Goal: Information Seeking & Learning: Learn about a topic

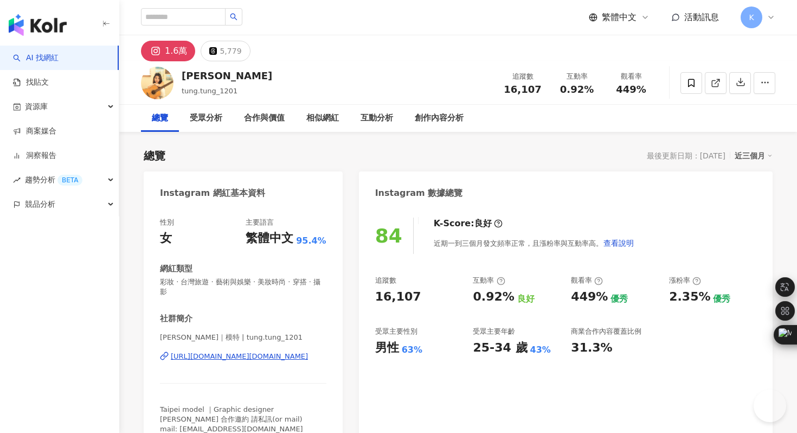
click at [251, 352] on div "https://www.instagram.com/tung.tung_1201/" at bounding box center [239, 357] width 137 height 10
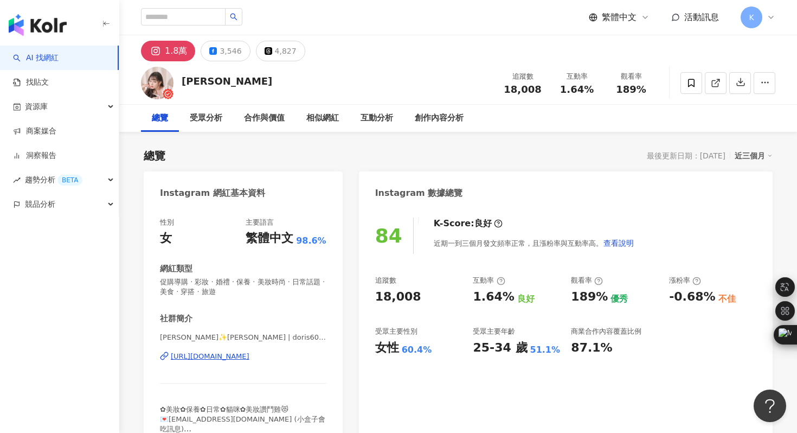
click at [58, 22] on img "button" at bounding box center [38, 25] width 58 height 22
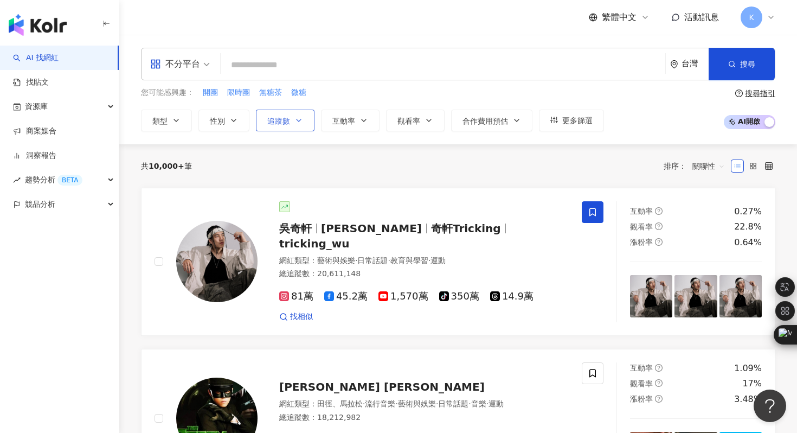
click at [284, 119] on span "追蹤數" at bounding box center [278, 121] width 23 height 9
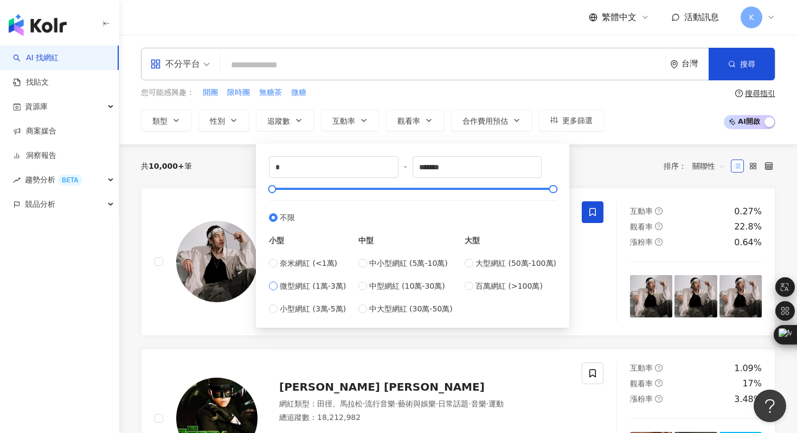
click at [314, 291] on span "微型網紅 (1萬-3萬)" at bounding box center [313, 286] width 66 height 12
type input "*****"
click at [355, 69] on input "search" at bounding box center [443, 65] width 436 height 21
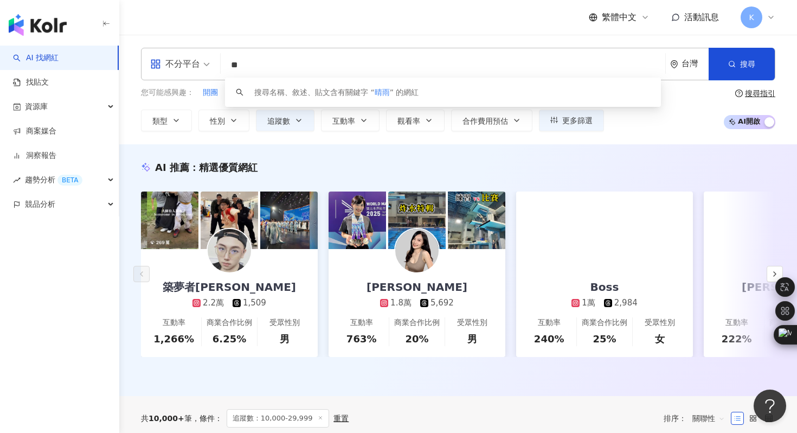
type input "*"
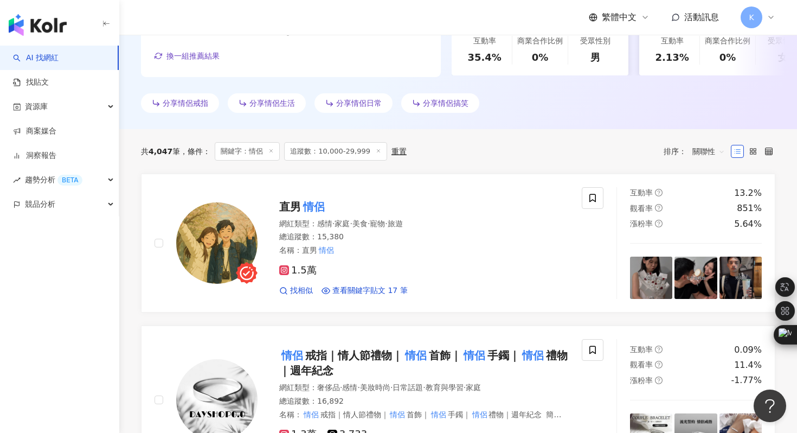
scroll to position [291, 0]
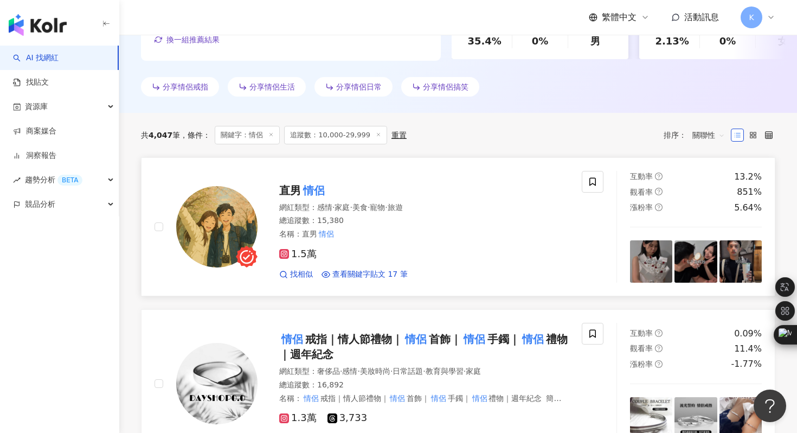
click at [208, 237] on img at bounding box center [216, 226] width 81 height 81
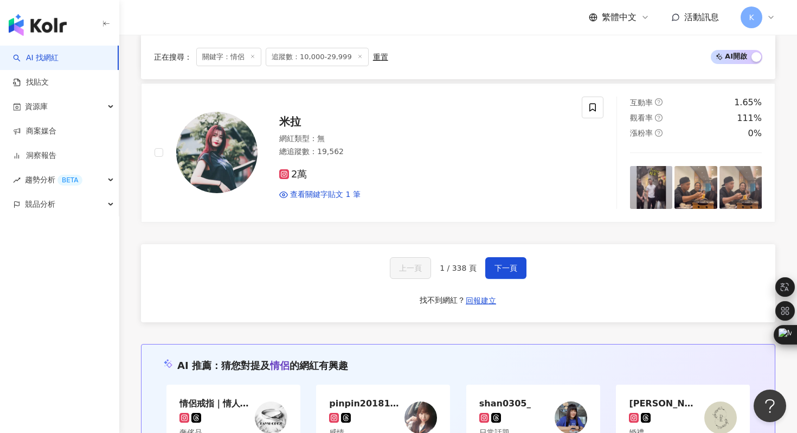
scroll to position [2069, 0]
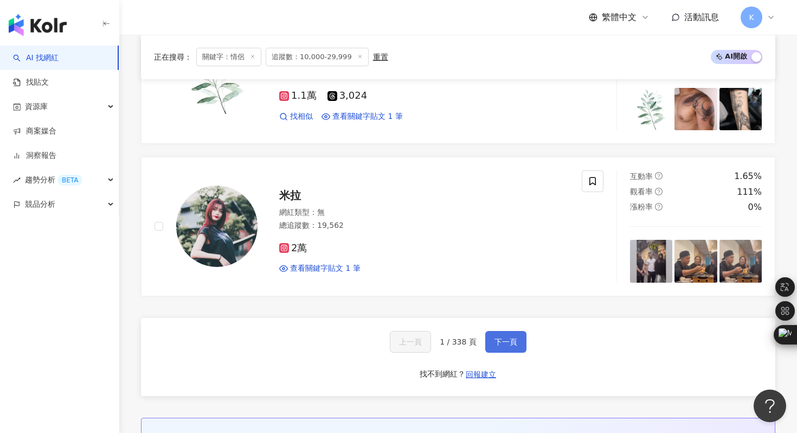
click at [512, 340] on span "下一頁" at bounding box center [506, 341] width 23 height 9
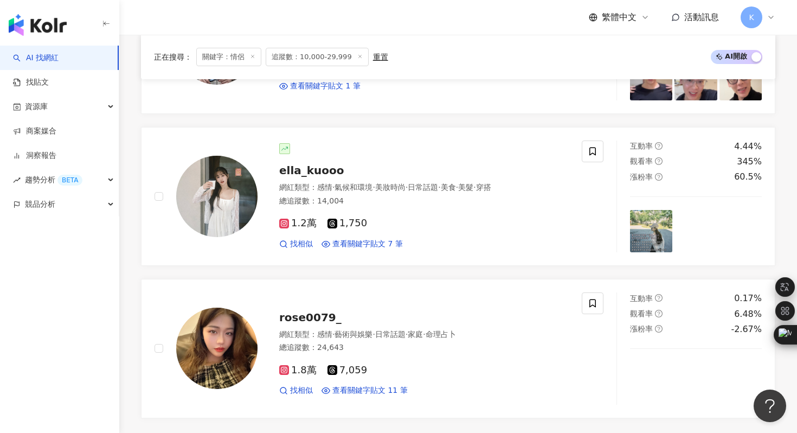
scroll to position [1868, 0]
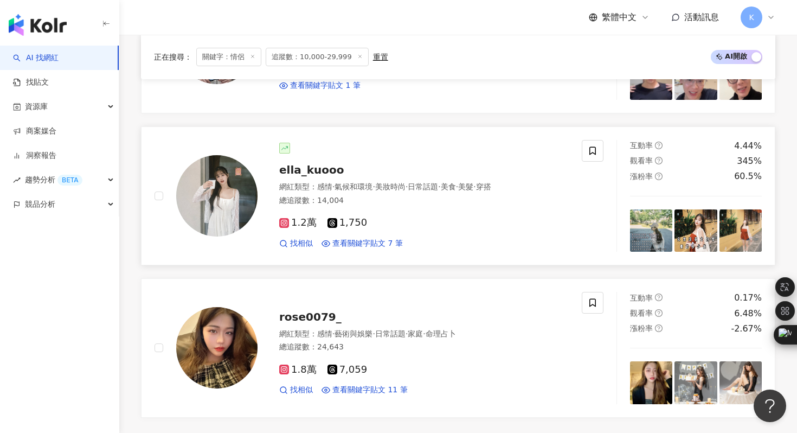
click at [228, 170] on img at bounding box center [216, 195] width 81 height 81
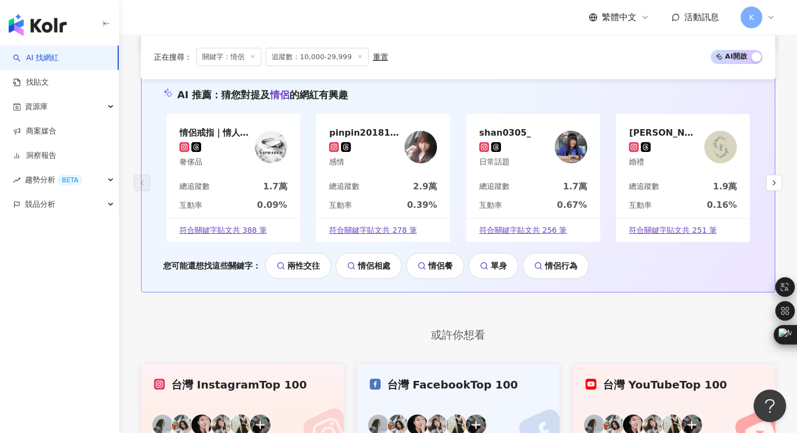
scroll to position [2169, 0]
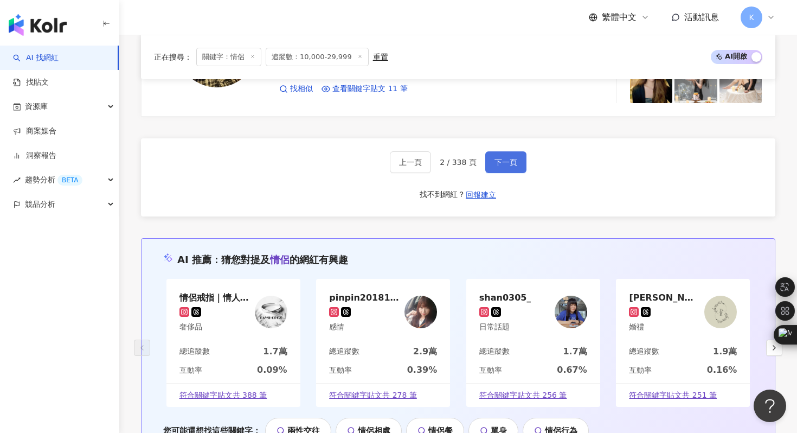
click at [504, 169] on button "下一頁" at bounding box center [506, 162] width 41 height 22
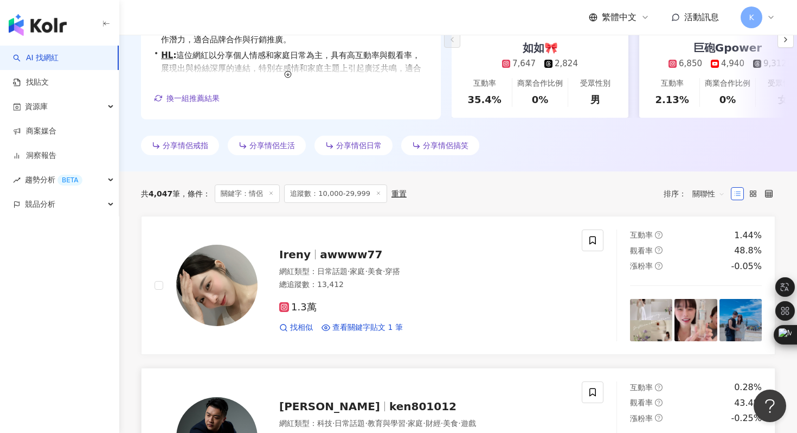
scroll to position [233, 0]
click at [226, 280] on img at bounding box center [216, 284] width 81 height 81
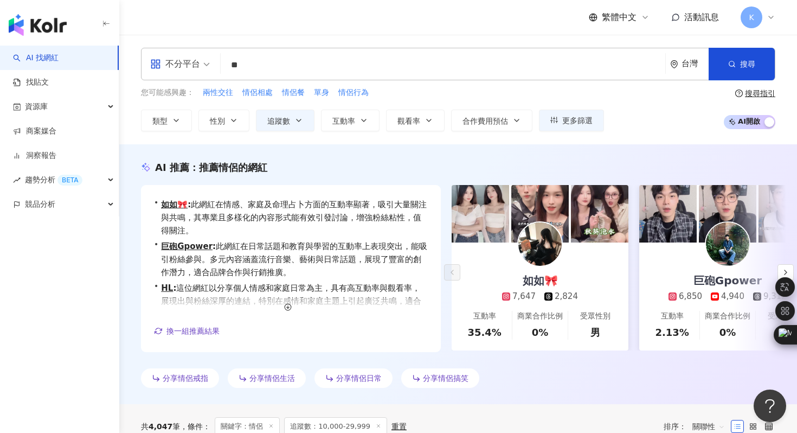
scroll to position [0, 0]
click at [264, 67] on input "**" at bounding box center [443, 65] width 436 height 21
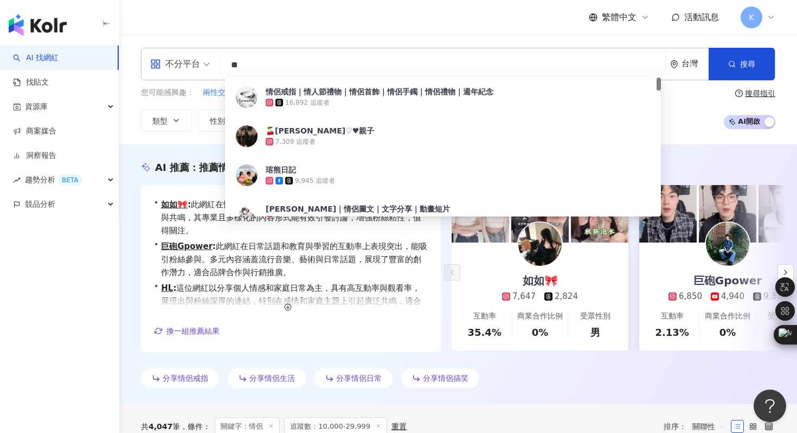
type input "*"
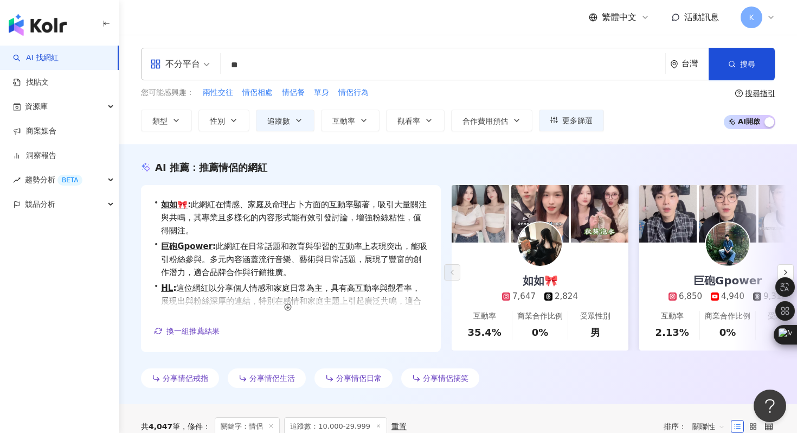
type input "*"
type input "***"
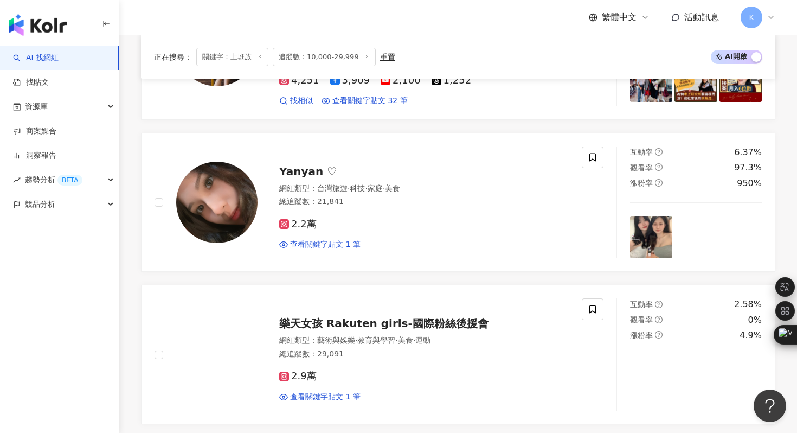
scroll to position [1084, 0]
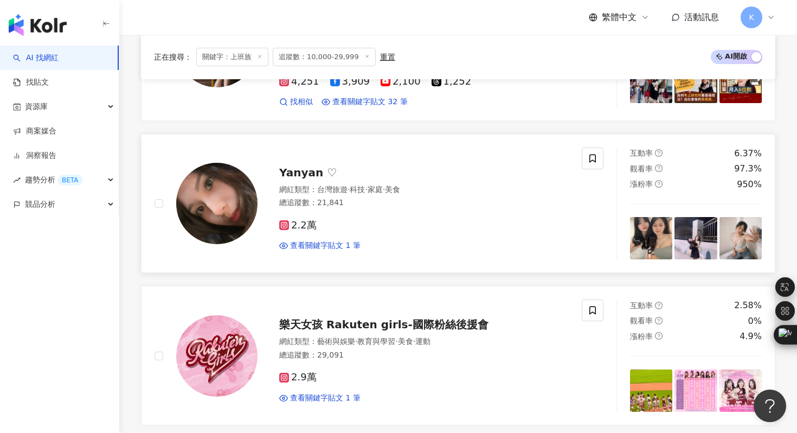
click at [203, 207] on img at bounding box center [216, 203] width 81 height 81
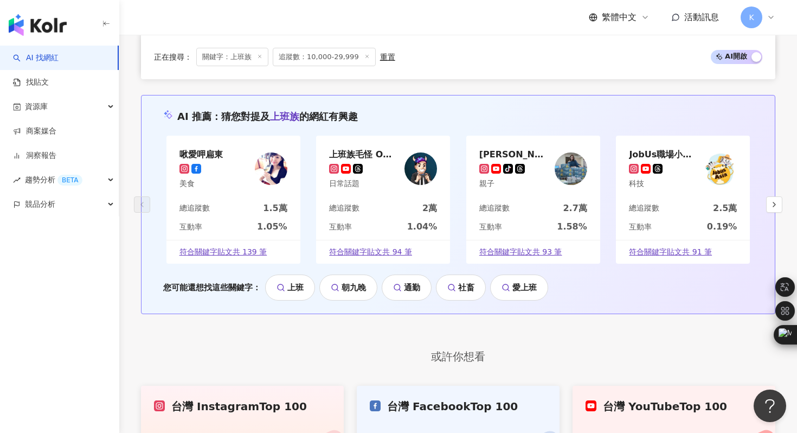
scroll to position [2201, 0]
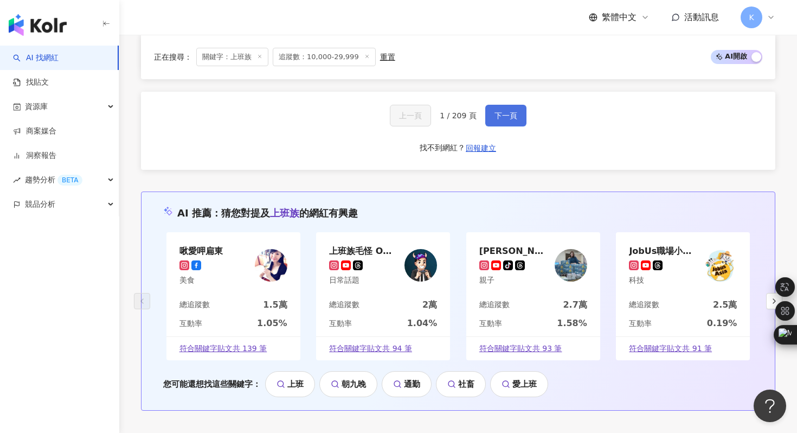
click at [508, 111] on span "下一頁" at bounding box center [506, 115] width 23 height 9
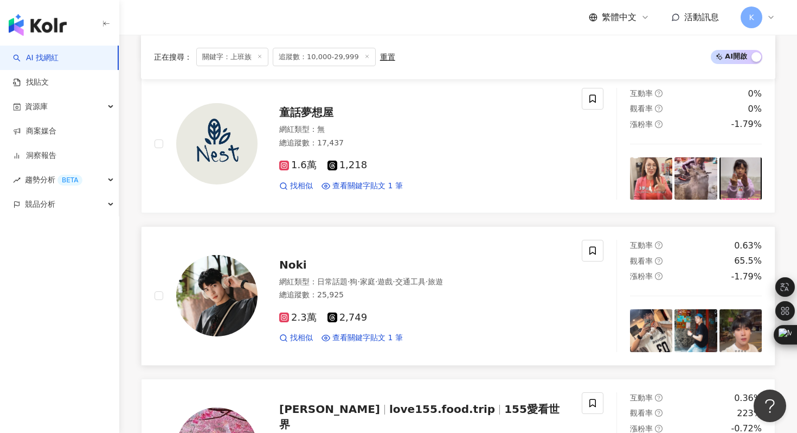
scroll to position [834, 0]
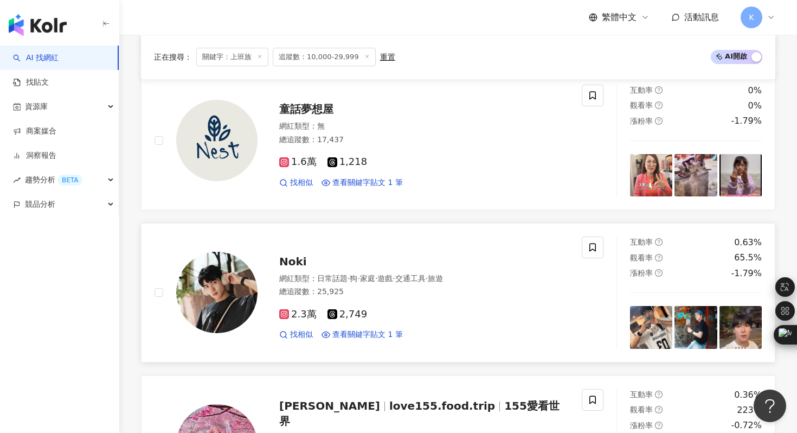
click at [217, 296] on img at bounding box center [216, 292] width 81 height 81
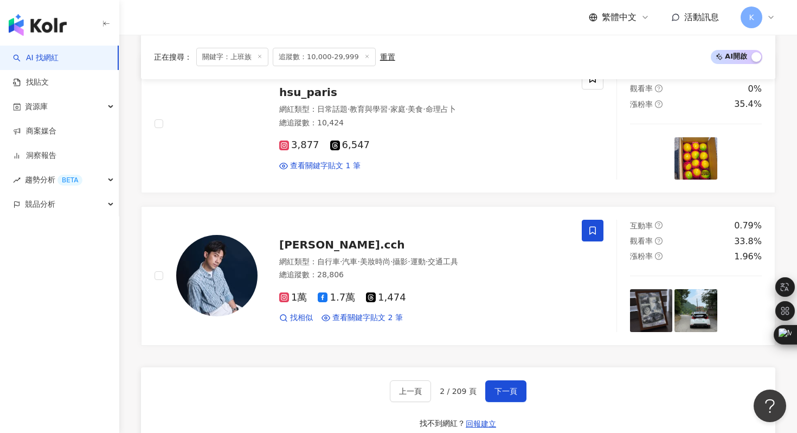
scroll to position [1945, 0]
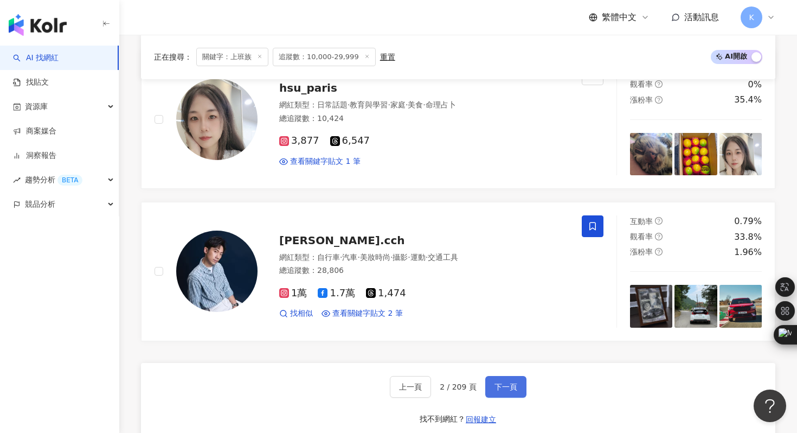
click at [506, 382] on span "下一頁" at bounding box center [506, 386] width 23 height 9
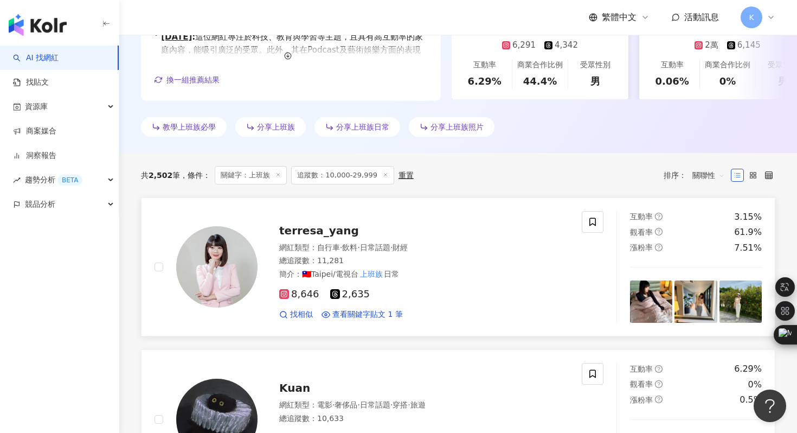
scroll to position [278, 0]
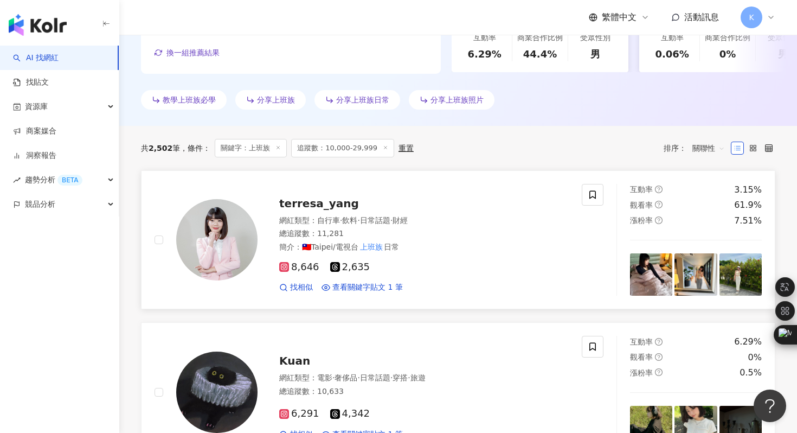
click at [215, 245] on img at bounding box center [216, 239] width 81 height 81
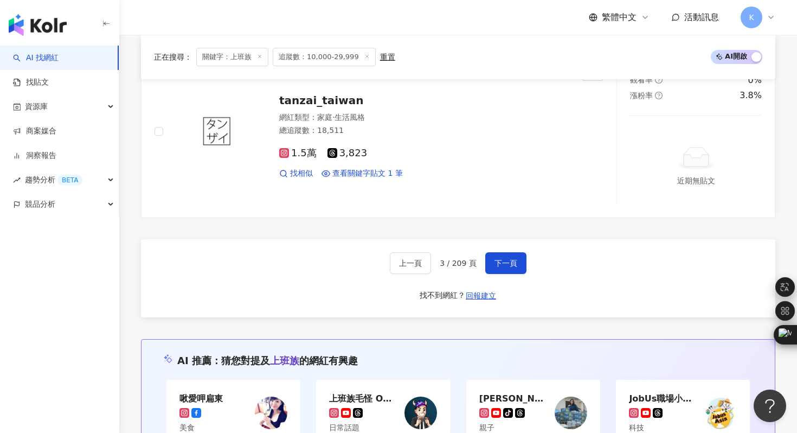
scroll to position [2023, 0]
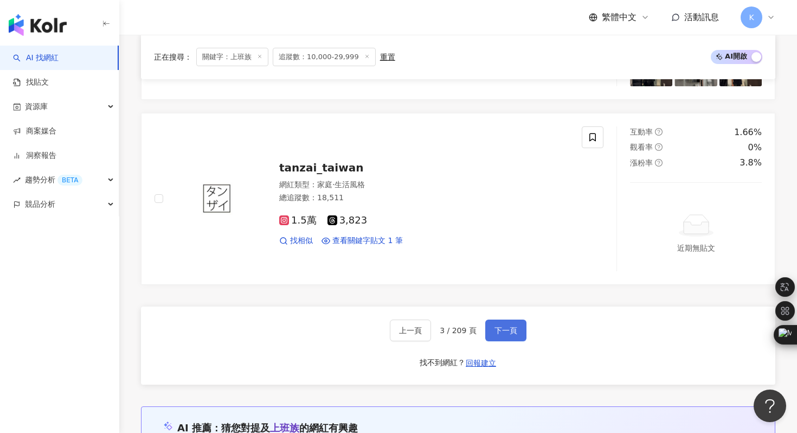
click at [493, 320] on button "下一頁" at bounding box center [506, 331] width 41 height 22
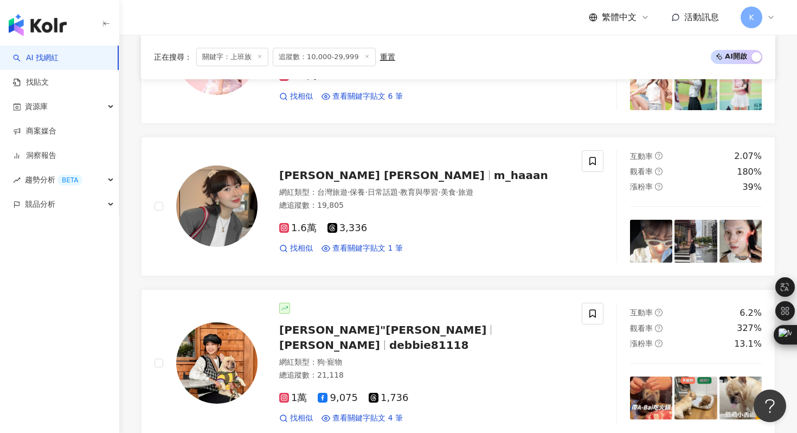
scroll to position [1228, 0]
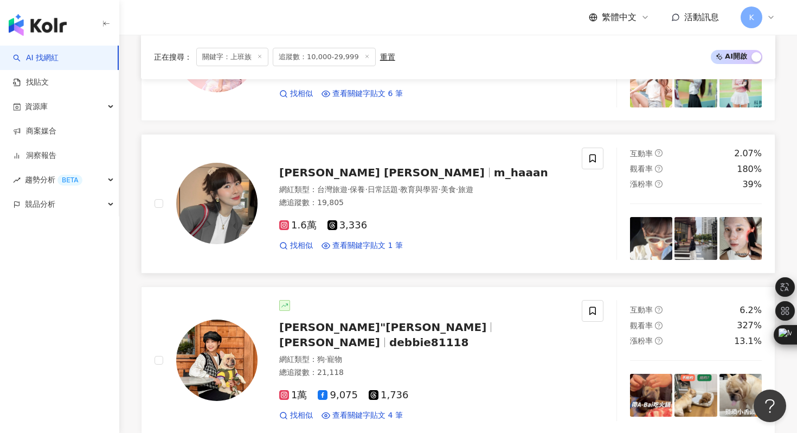
click at [213, 210] on img at bounding box center [216, 203] width 81 height 81
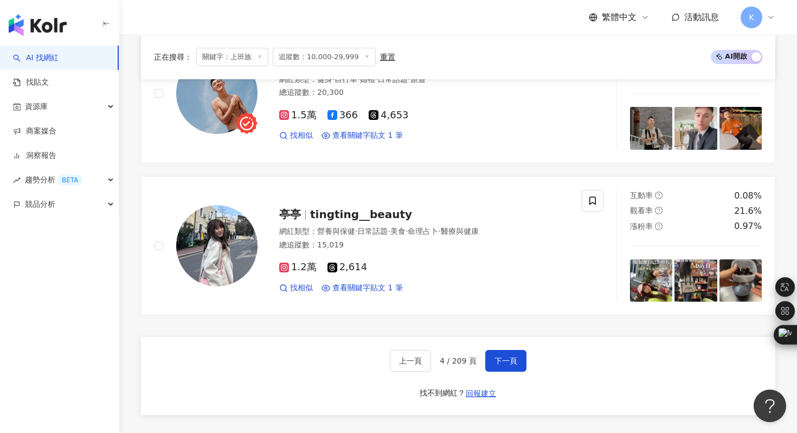
scroll to position [1957, 0]
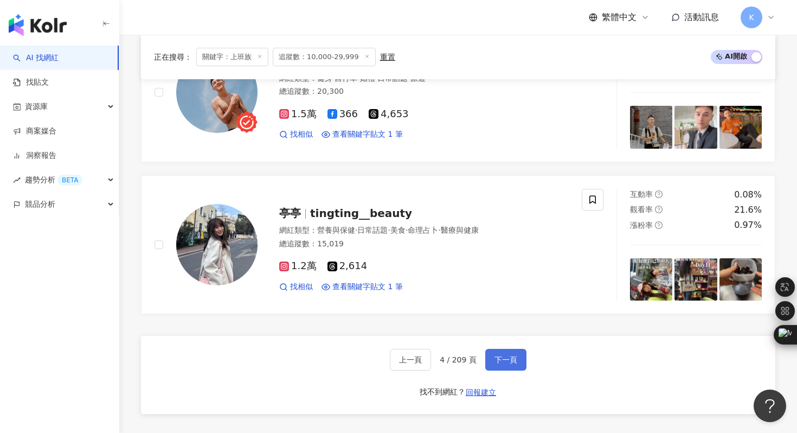
click at [497, 355] on span "下一頁" at bounding box center [506, 359] width 23 height 9
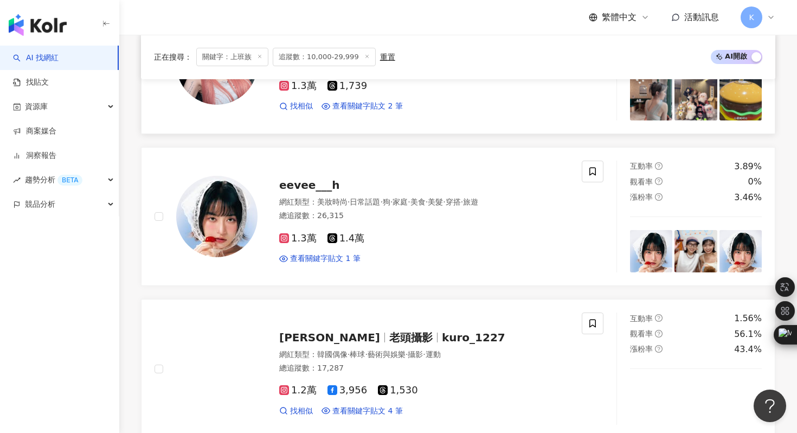
scroll to position [1368, 0]
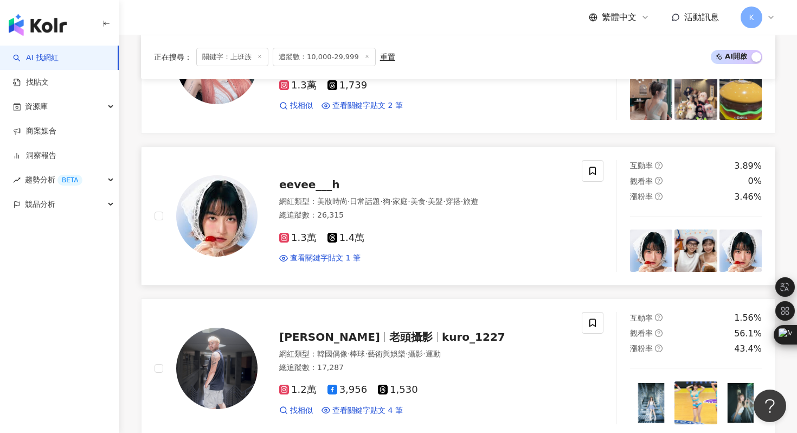
click at [228, 223] on img at bounding box center [216, 215] width 81 height 81
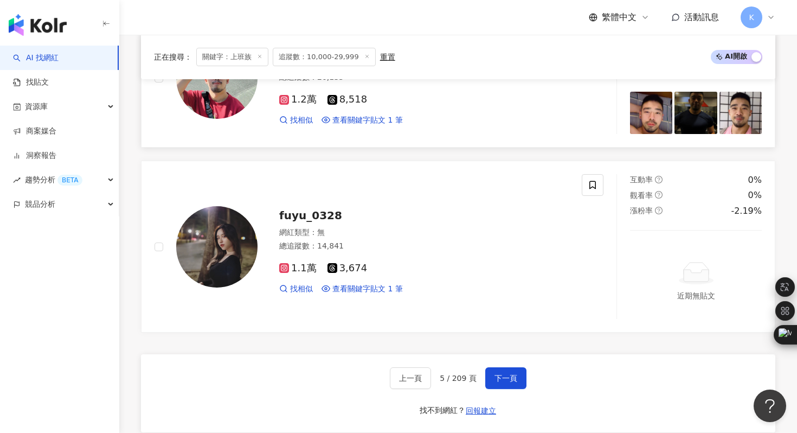
scroll to position [2028, 0]
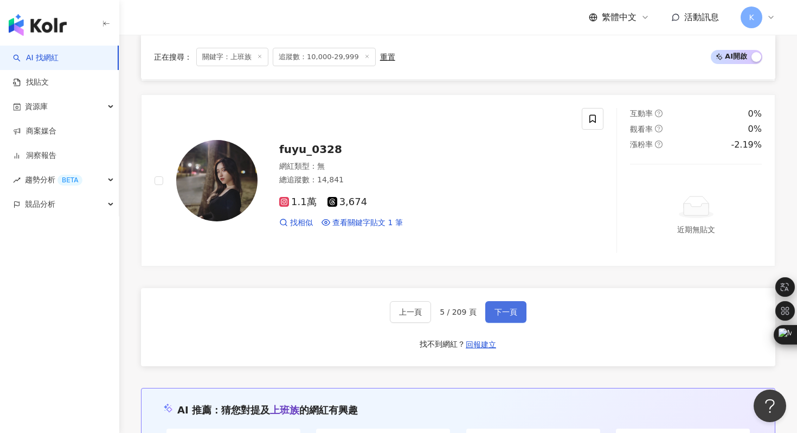
click at [509, 315] on span "下一頁" at bounding box center [506, 312] width 23 height 9
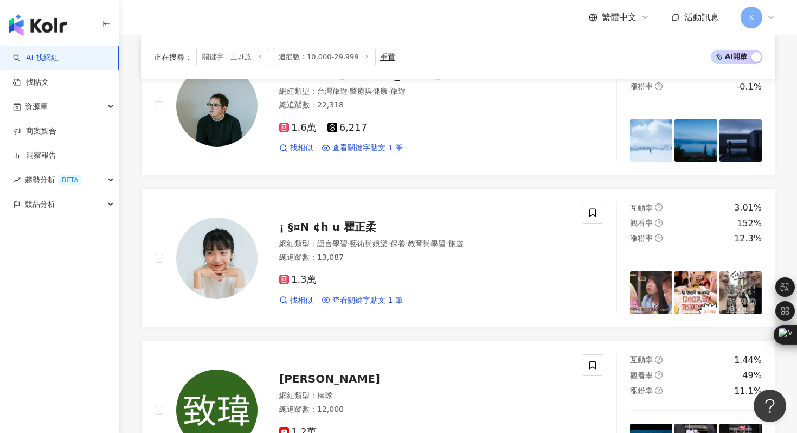
scroll to position [1474, 0]
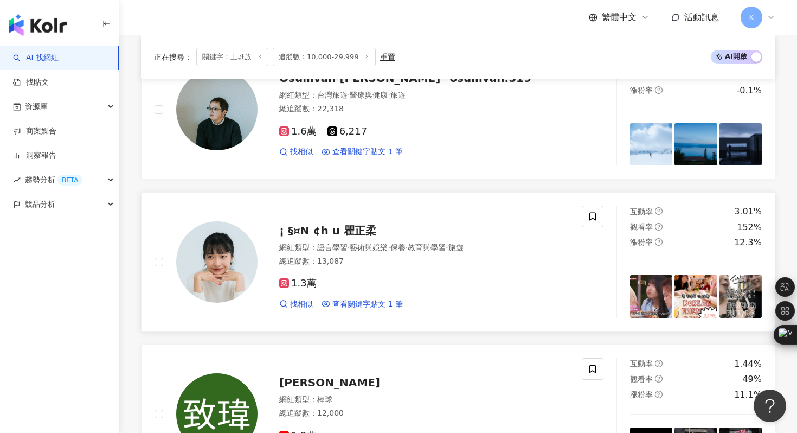
click at [224, 247] on img at bounding box center [216, 261] width 81 height 81
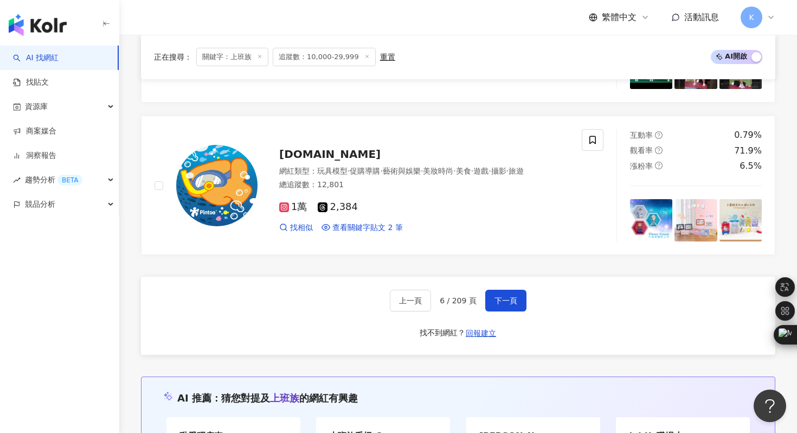
scroll to position [1977, 0]
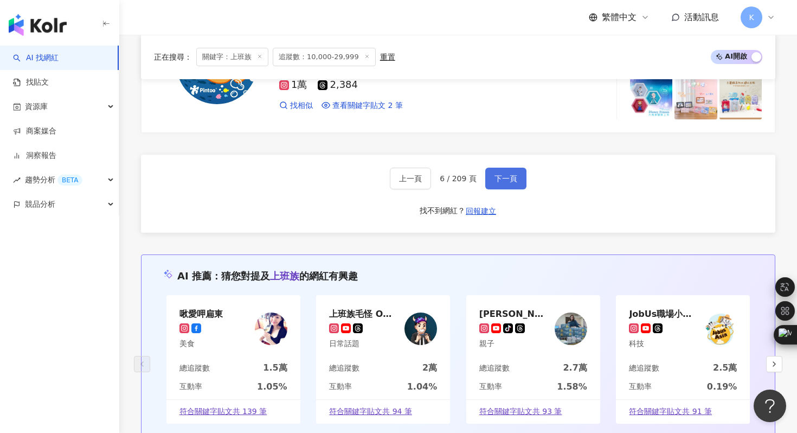
click at [506, 183] on button "下一頁" at bounding box center [506, 179] width 41 height 22
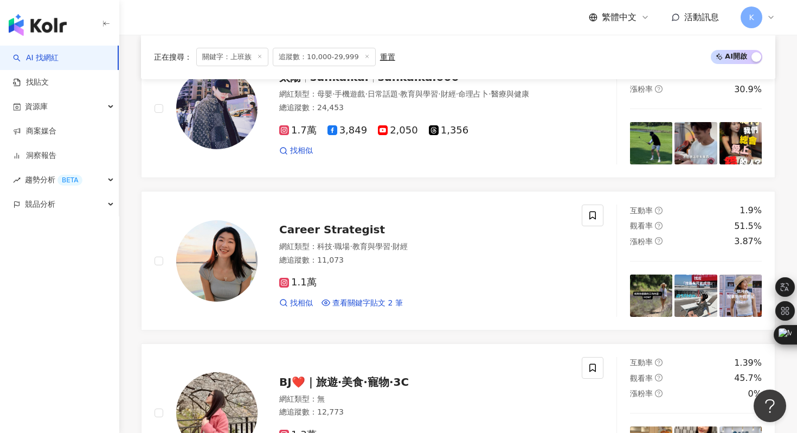
scroll to position [1801, 0]
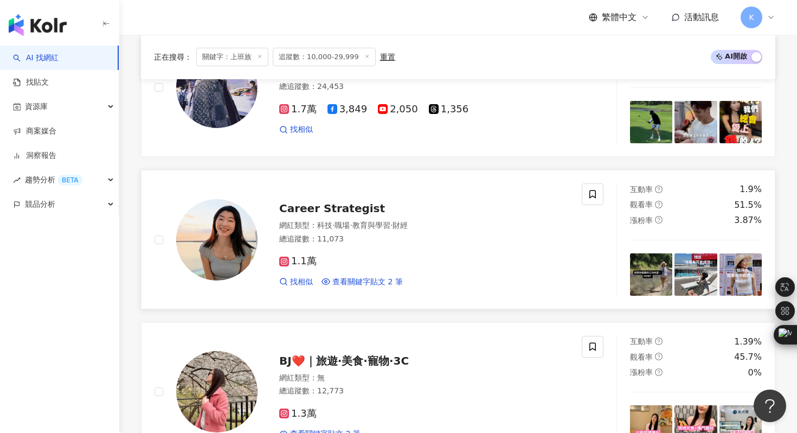
click at [231, 247] on img at bounding box center [216, 239] width 81 height 81
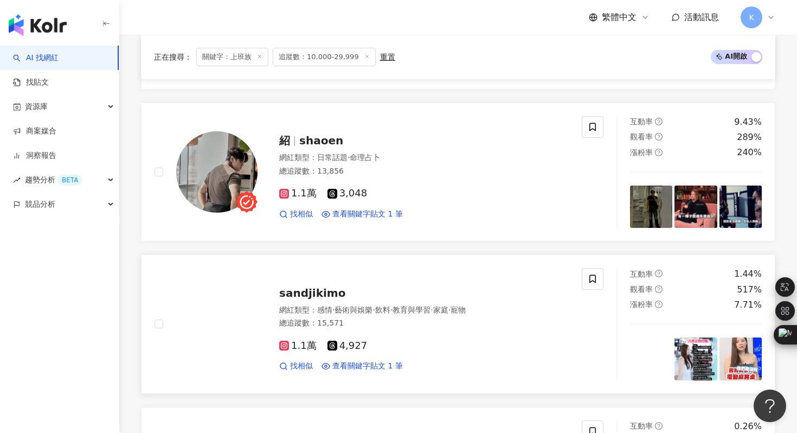
scroll to position [1103, 0]
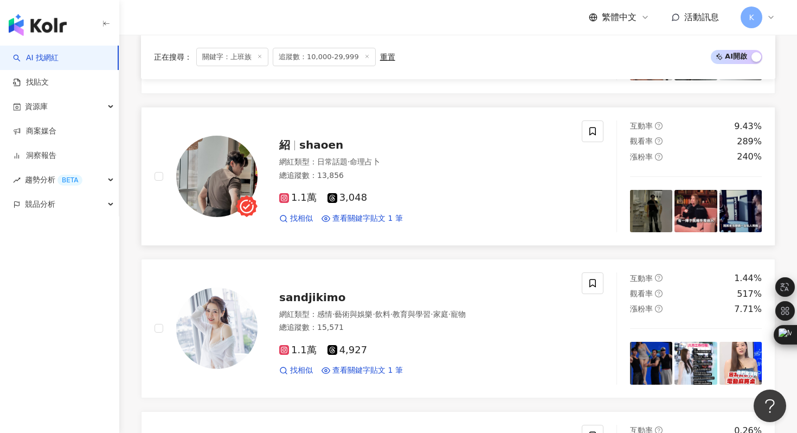
click at [212, 174] on img at bounding box center [216, 176] width 81 height 81
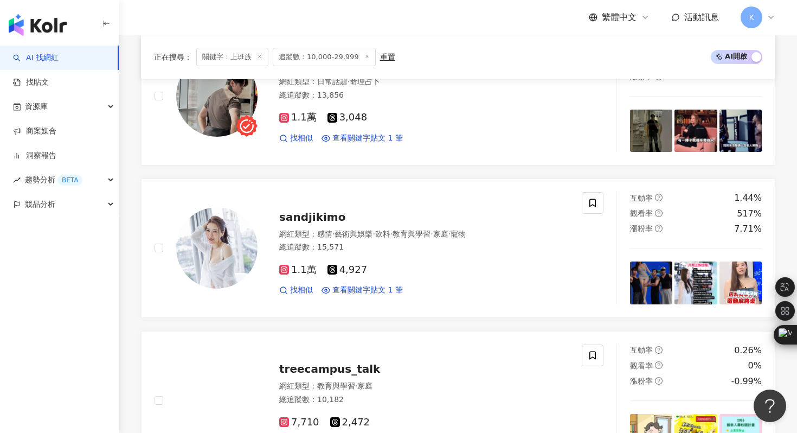
scroll to position [1184, 0]
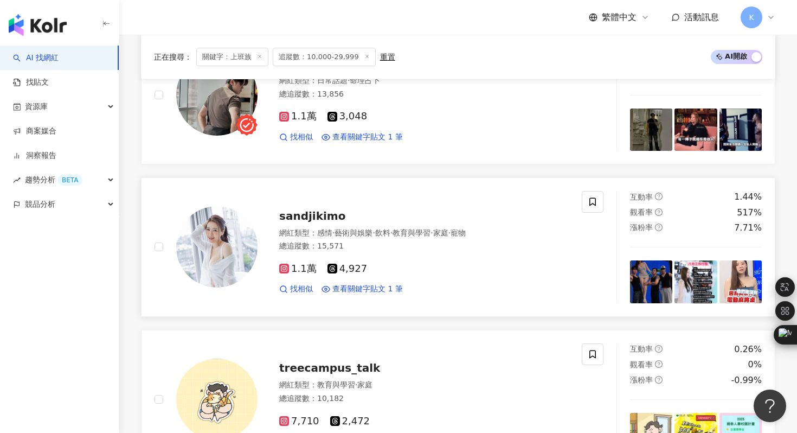
click at [200, 257] on img at bounding box center [216, 246] width 81 height 81
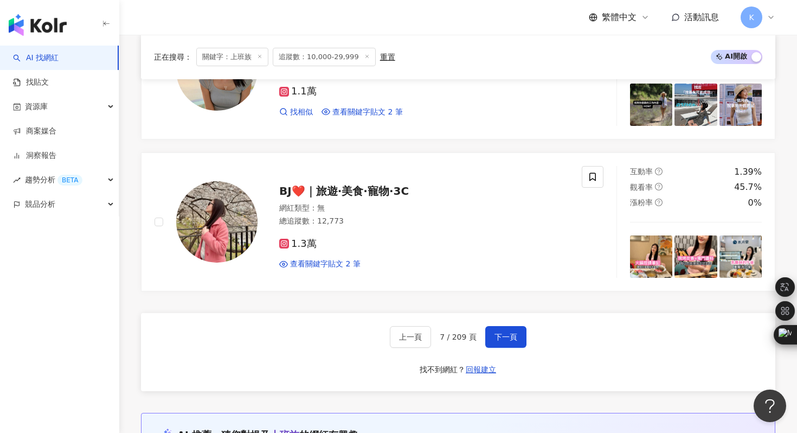
scroll to position [1973, 0]
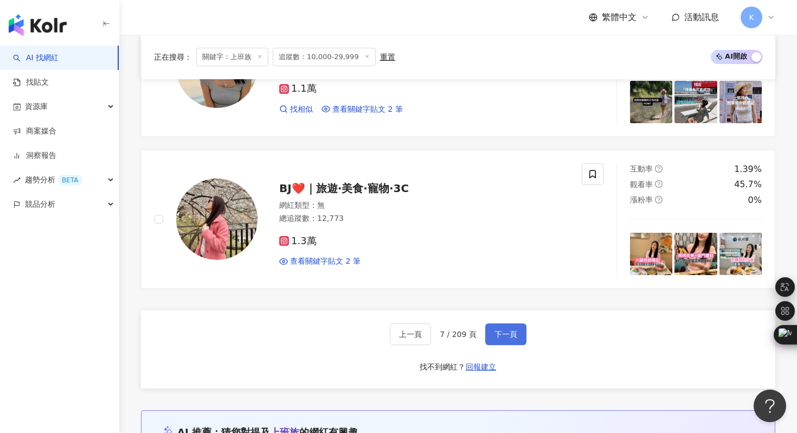
click at [506, 334] on span "下一頁" at bounding box center [506, 334] width 23 height 9
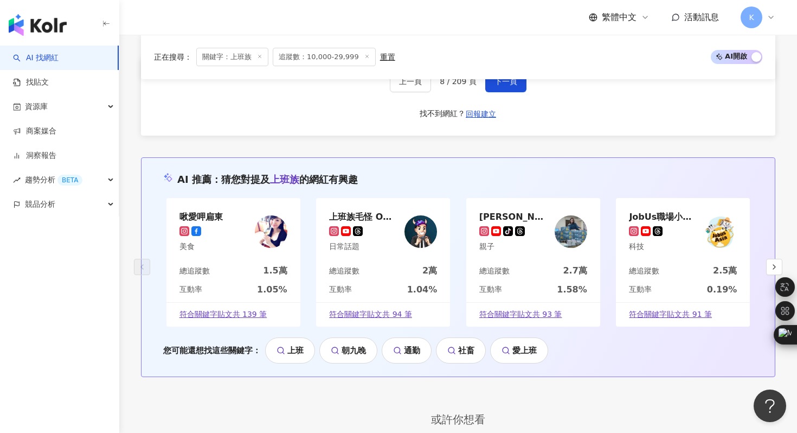
scroll to position [2236, 0]
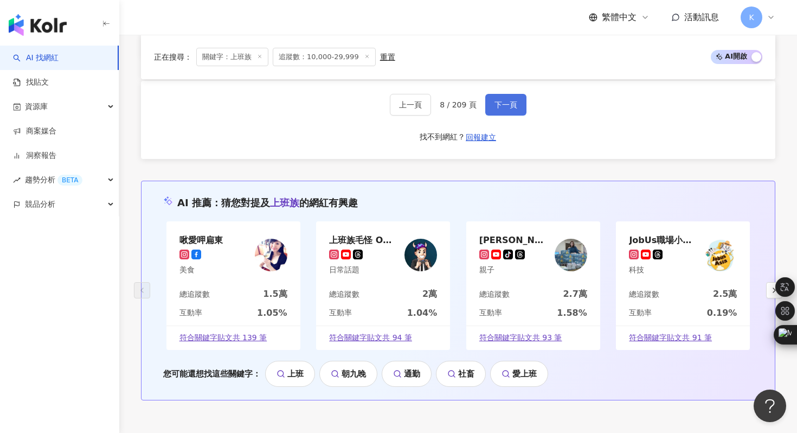
click at [504, 107] on span "下一頁" at bounding box center [506, 104] width 23 height 9
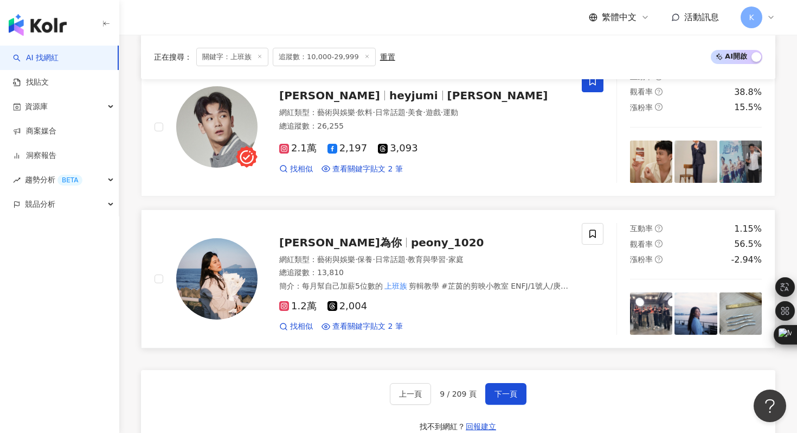
scroll to position [1905, 0]
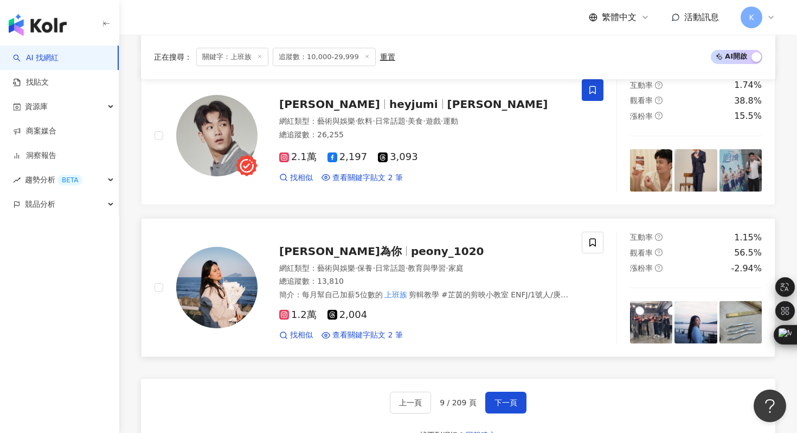
click at [228, 297] on img at bounding box center [216, 287] width 81 height 81
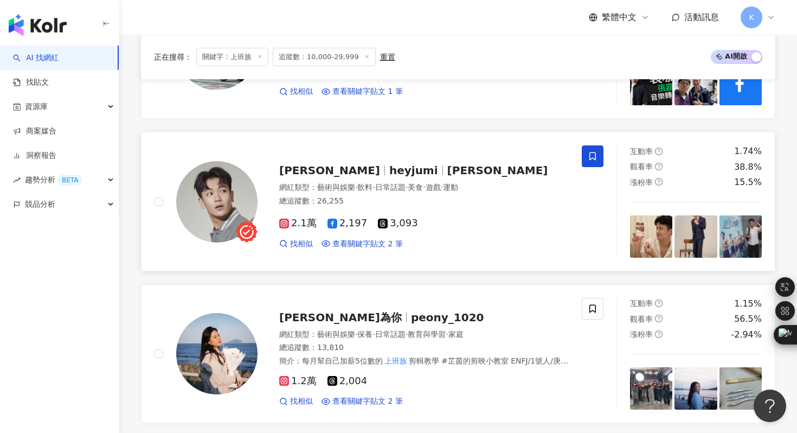
click at [240, 199] on img at bounding box center [216, 201] width 81 height 81
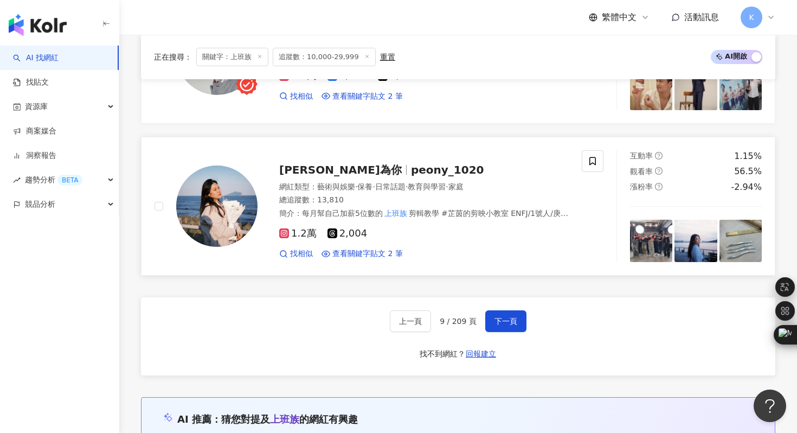
scroll to position [2038, 0]
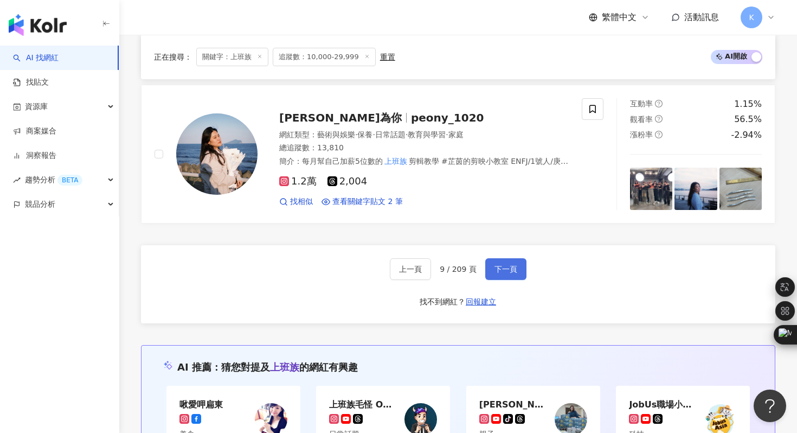
click at [506, 270] on span "下一頁" at bounding box center [506, 269] width 23 height 9
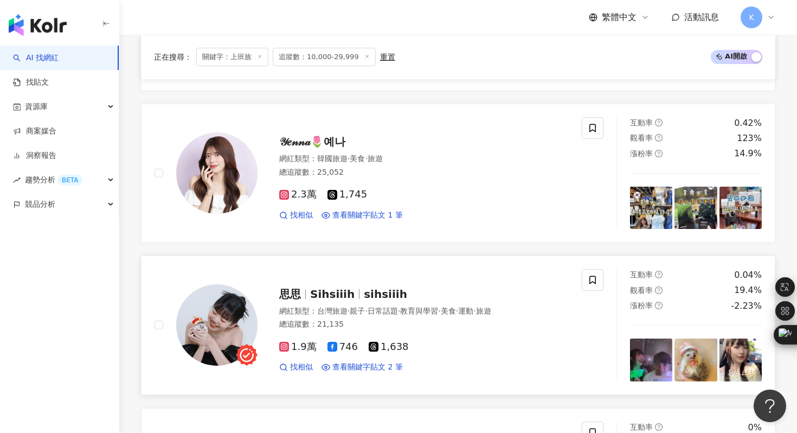
scroll to position [797, 0]
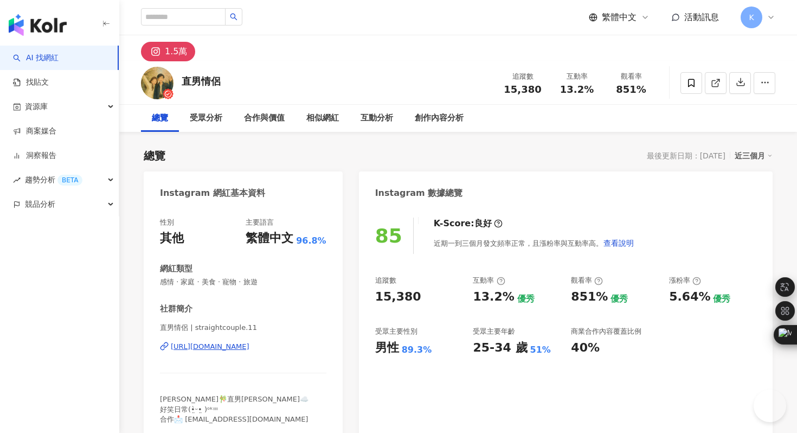
click at [250, 345] on div "https://www.instagram.com/straightcouple.11/" at bounding box center [210, 347] width 79 height 10
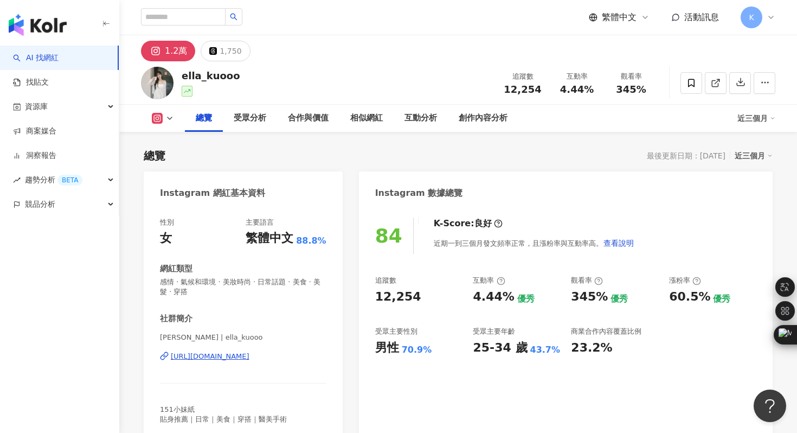
click at [250, 357] on div "https://www.instagram.com/ella_kuooo/" at bounding box center [210, 357] width 79 height 10
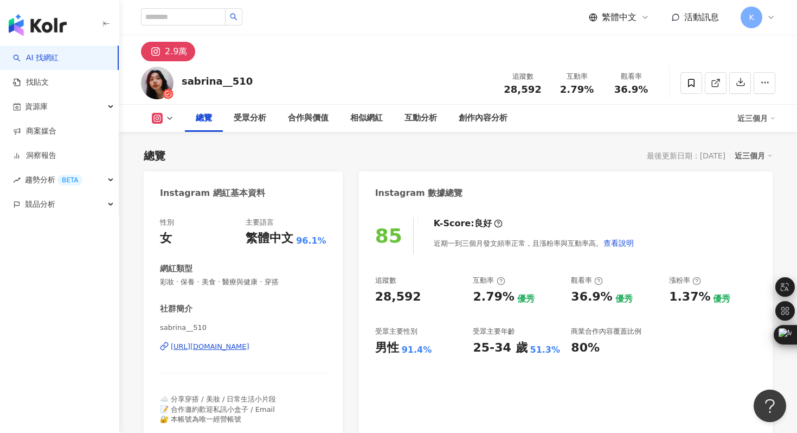
click at [250, 347] on div "[URL][DOMAIN_NAME]" at bounding box center [210, 347] width 79 height 10
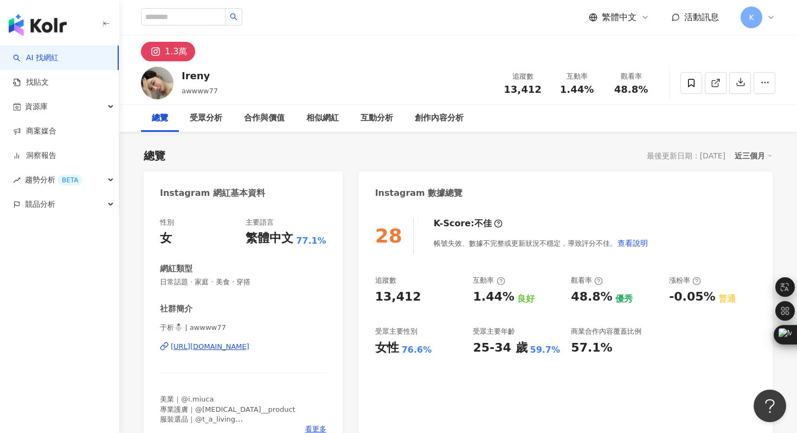
click at [250, 348] on div "[URL][DOMAIN_NAME]" at bounding box center [210, 347] width 79 height 10
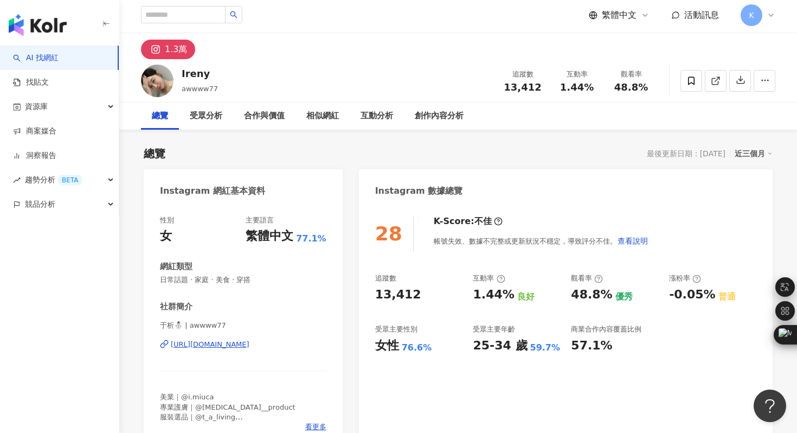
scroll to position [1, 0]
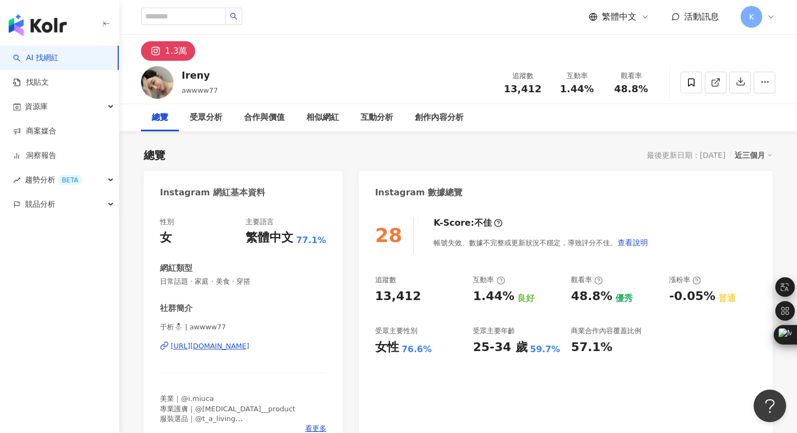
click at [208, 347] on div "[URL][DOMAIN_NAME]" at bounding box center [210, 346] width 79 height 10
click at [215, 346] on div "https://www.instagram.com/awwww77/" at bounding box center [210, 346] width 79 height 10
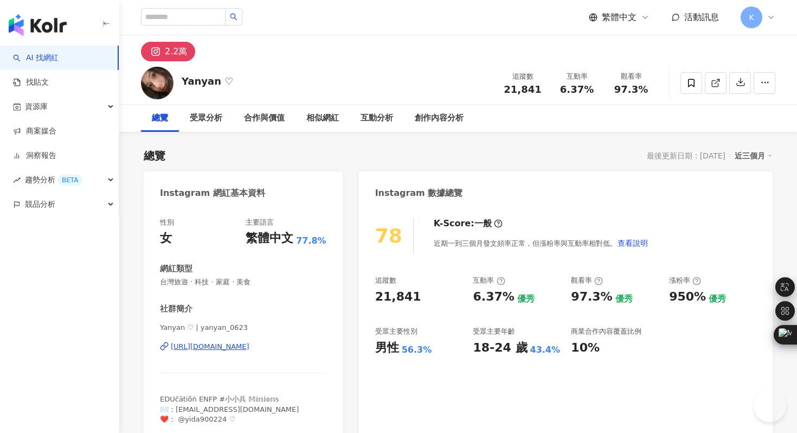
click at [241, 343] on div "https://www.instagram.com/yanyan_0623/" at bounding box center [210, 347] width 79 height 10
click at [250, 344] on div "https://www.instagram.com/yanyan_0623/" at bounding box center [210, 347] width 79 height 10
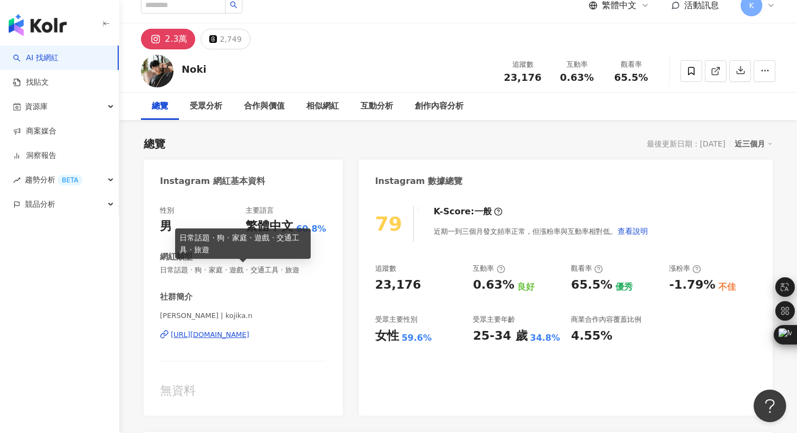
click at [250, 335] on div "https://www.instagram.com/kojika.n/" at bounding box center [210, 335] width 79 height 10
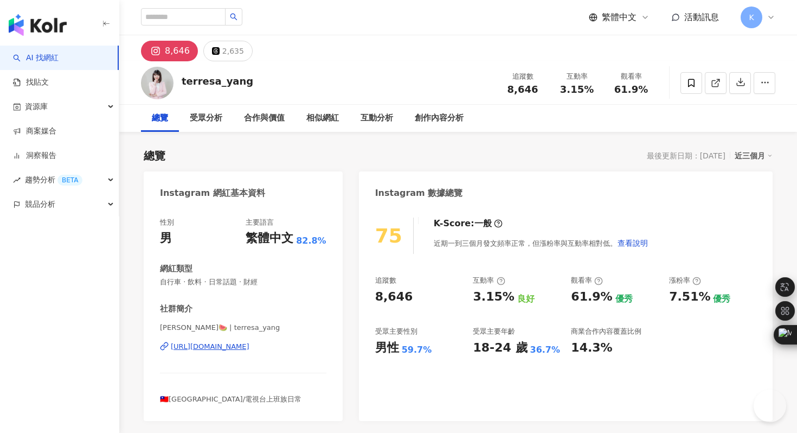
scroll to position [131, 0]
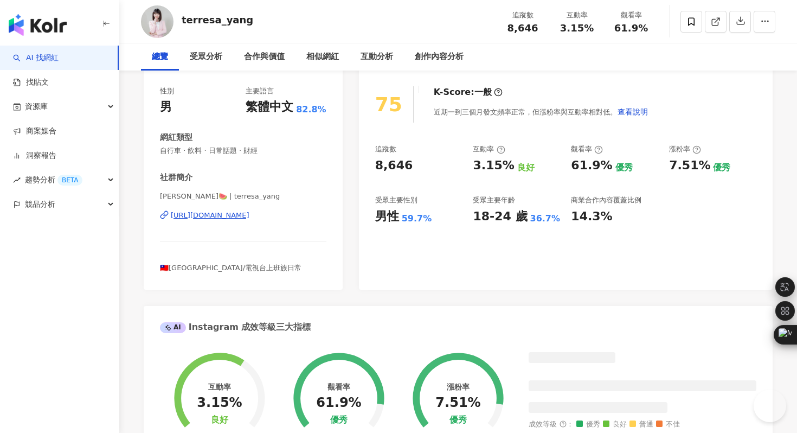
click at [250, 213] on div "[URL][DOMAIN_NAME]" at bounding box center [210, 215] width 79 height 10
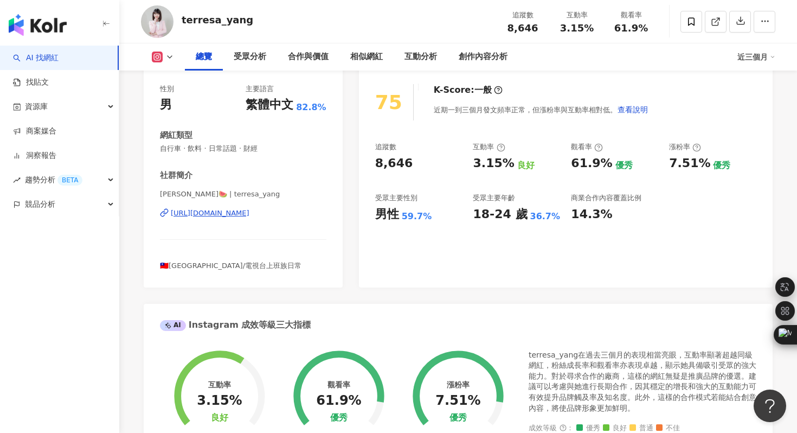
scroll to position [0, 0]
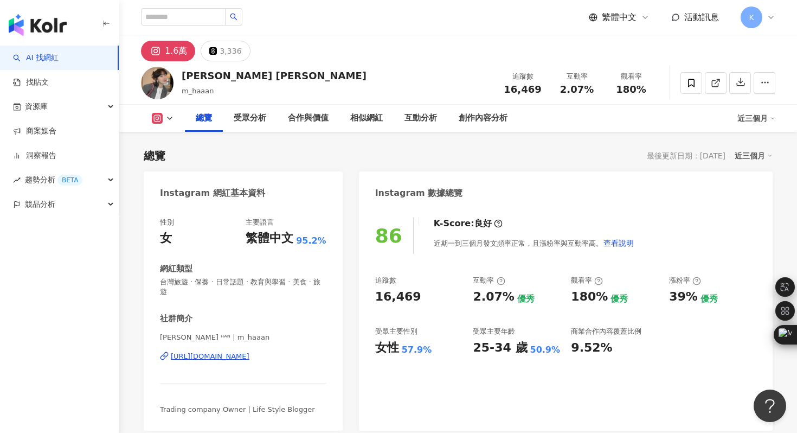
click at [227, 352] on div "https://www.instagram.com/m_haaan/" at bounding box center [210, 357] width 79 height 10
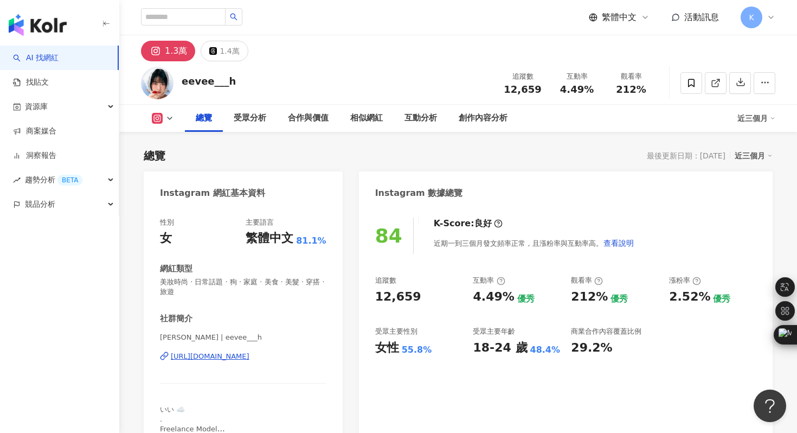
click at [220, 359] on div "https://www.instagram.com/eevee___h/" at bounding box center [210, 357] width 79 height 10
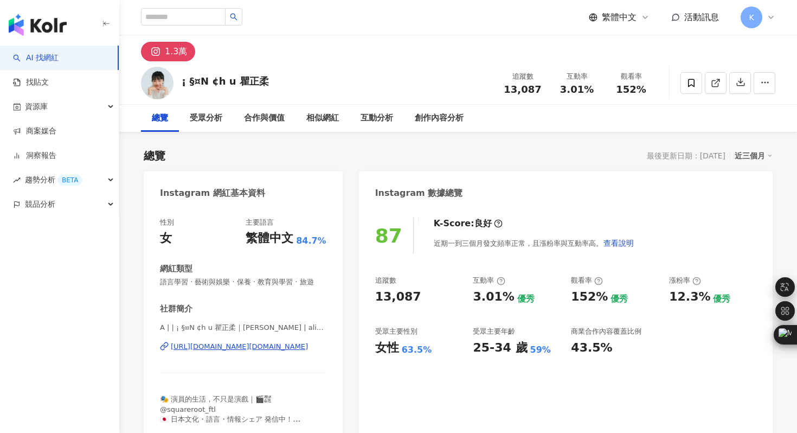
click at [247, 353] on div "A | | ¡ §¤N ¢h u 瞿正柔｜[PERSON_NAME] | alishan.[PERSON_NAME] [URL][DOMAIN_NAME][D…" at bounding box center [243, 354] width 167 height 63
click at [238, 347] on div "https://www.instagram.com/alishan.allison/" at bounding box center [239, 347] width 137 height 10
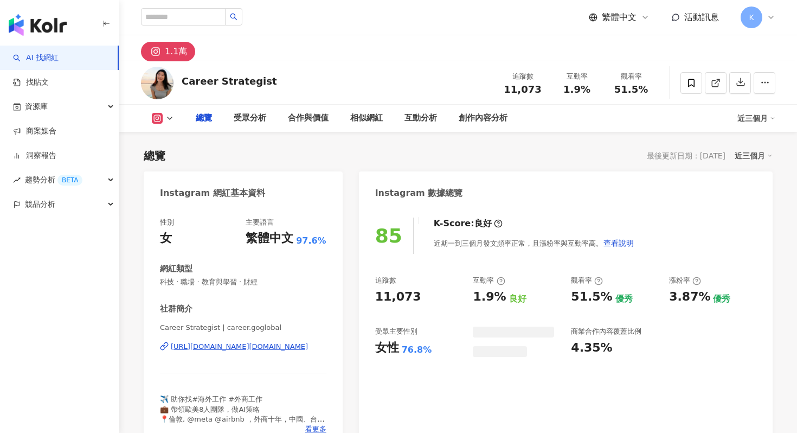
click at [288, 347] on div "[URL][DOMAIN_NAME][DOMAIN_NAME]" at bounding box center [239, 347] width 137 height 10
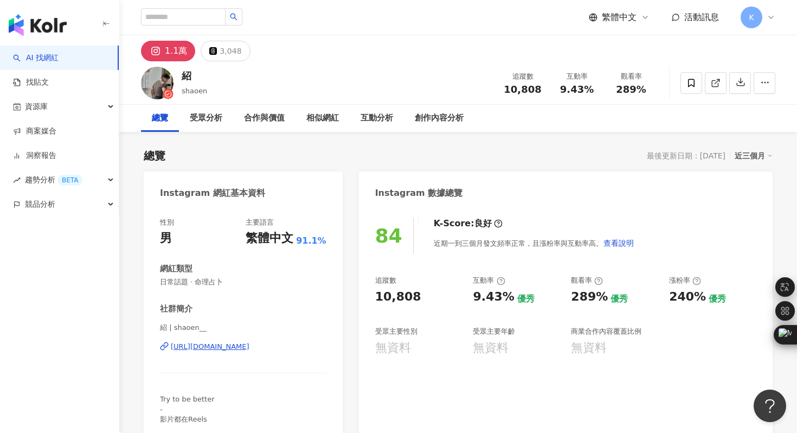
click at [225, 343] on div "https://www.instagram.com/shaoen__/" at bounding box center [210, 347] width 79 height 10
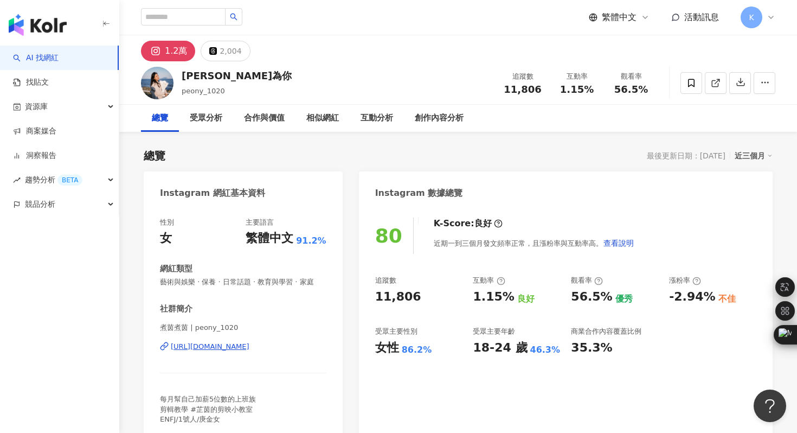
click at [250, 346] on div "[URL][DOMAIN_NAME]" at bounding box center [210, 347] width 79 height 10
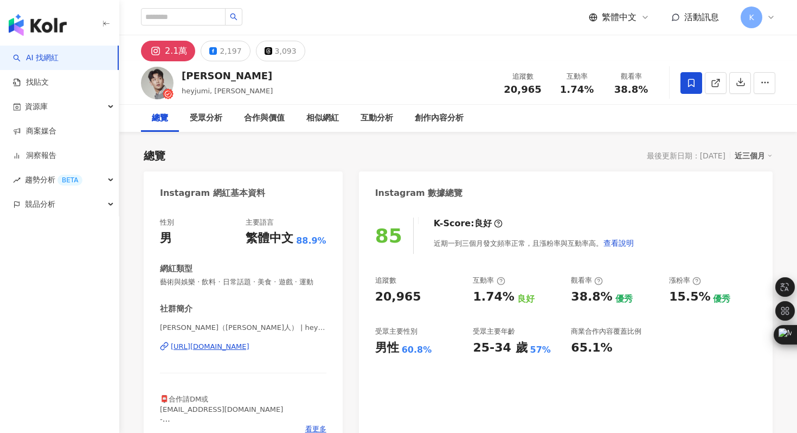
click at [250, 347] on div "[URL][DOMAIN_NAME]" at bounding box center [210, 347] width 79 height 10
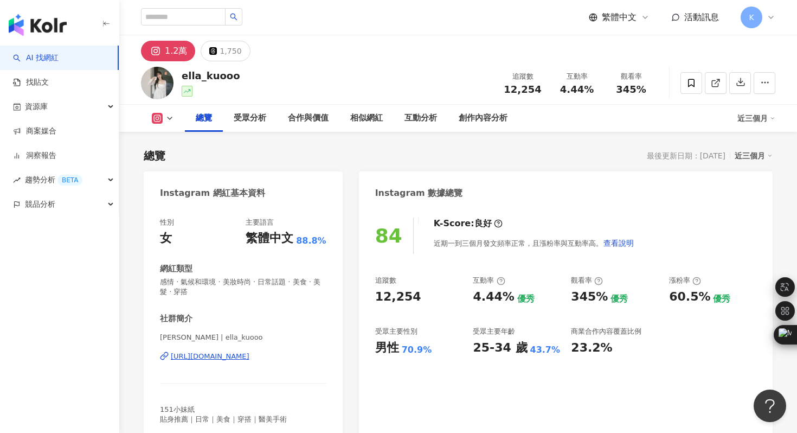
click at [226, 355] on div "https://www.instagram.com/ella_kuooo/" at bounding box center [210, 357] width 79 height 10
click at [740, 76] on button "button" at bounding box center [741, 83] width 22 height 22
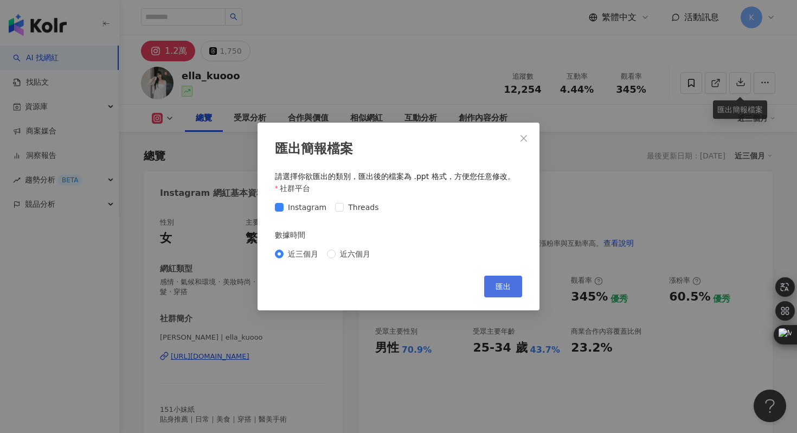
click at [498, 284] on span "匯出" at bounding box center [503, 286] width 15 height 9
click at [512, 24] on div "匯出簡報檔案 請選擇你欲匯出的類別，匯出後的檔案為 .ppt 格式，方便您任意修改。 社群平台 Instagram Threads 數據時間 近三個月 近六個…" at bounding box center [398, 216] width 797 height 433
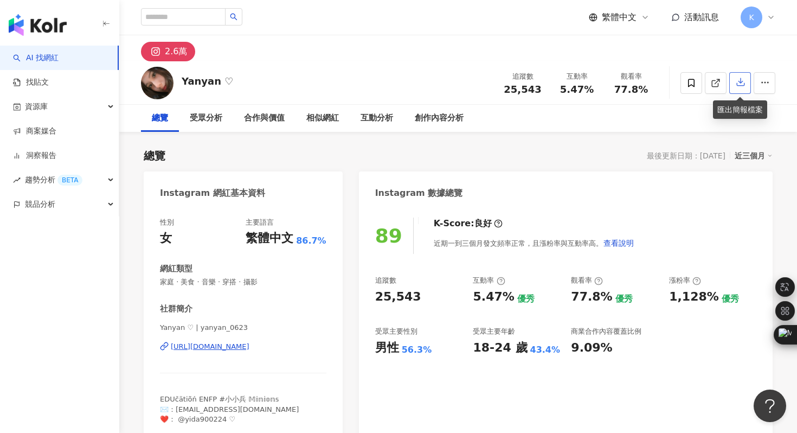
click at [740, 87] on icon "button" at bounding box center [741, 82] width 10 height 10
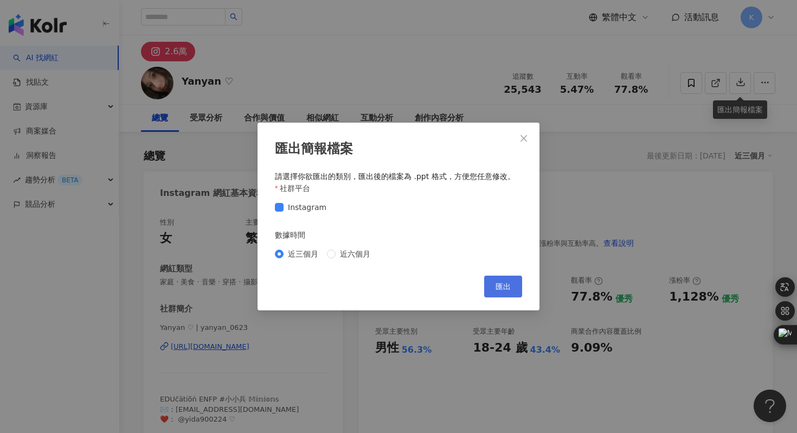
click at [491, 285] on button "匯出" at bounding box center [503, 287] width 38 height 22
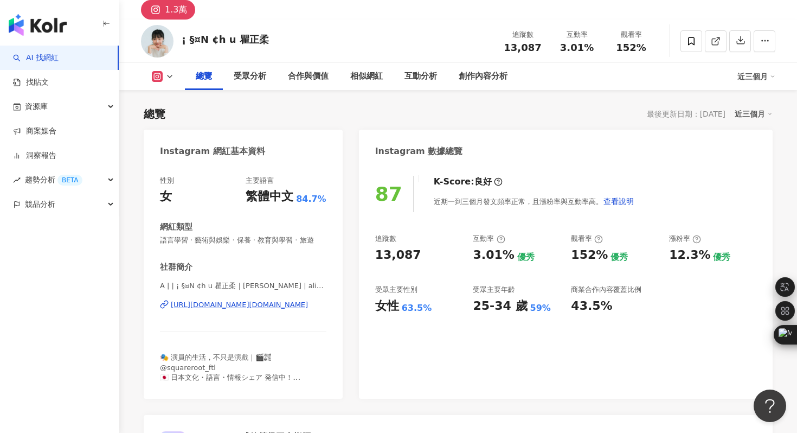
scroll to position [42, 0]
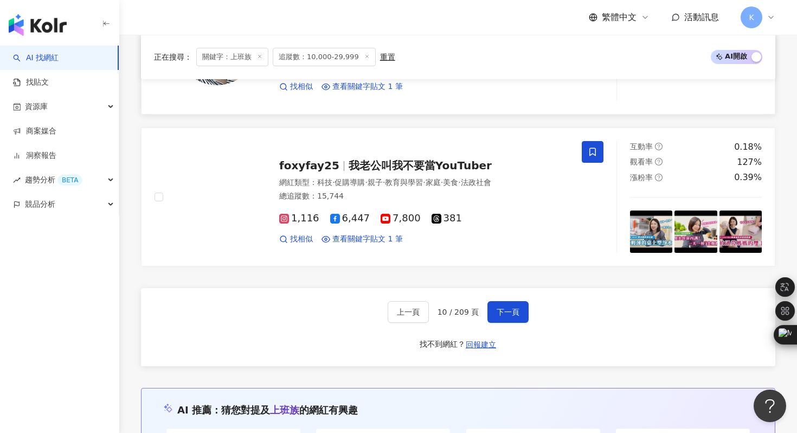
scroll to position [2057, 0]
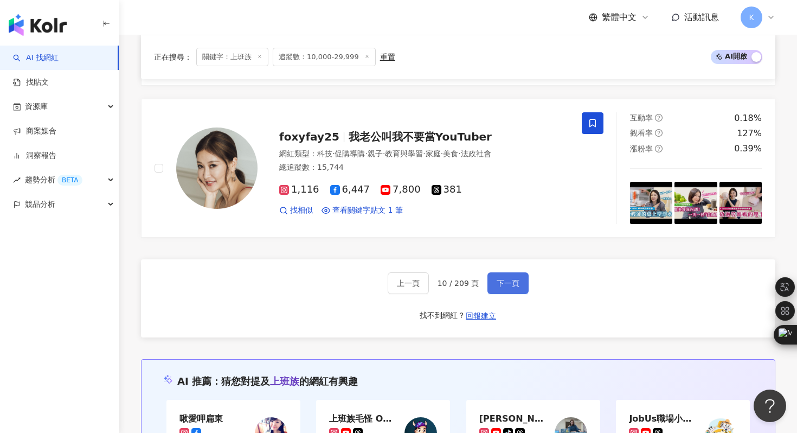
click at [509, 289] on button "下一頁" at bounding box center [508, 283] width 41 height 22
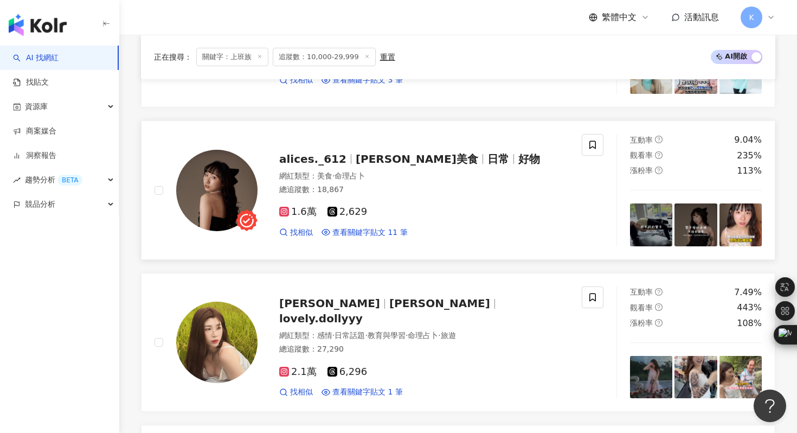
scroll to position [1542, 0]
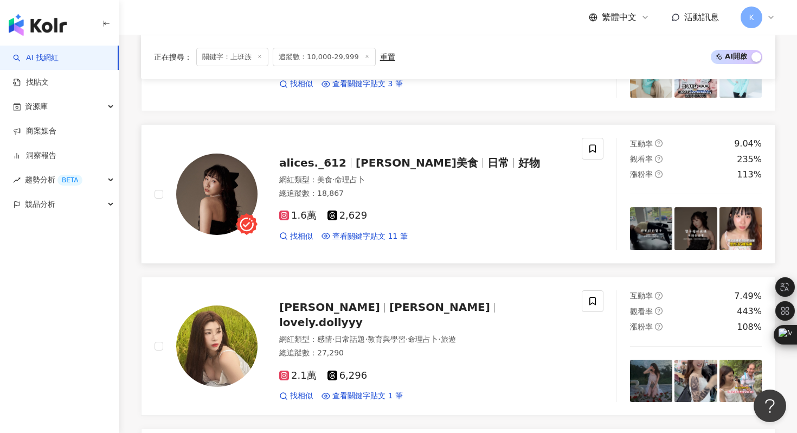
click at [236, 182] on img at bounding box center [216, 194] width 81 height 81
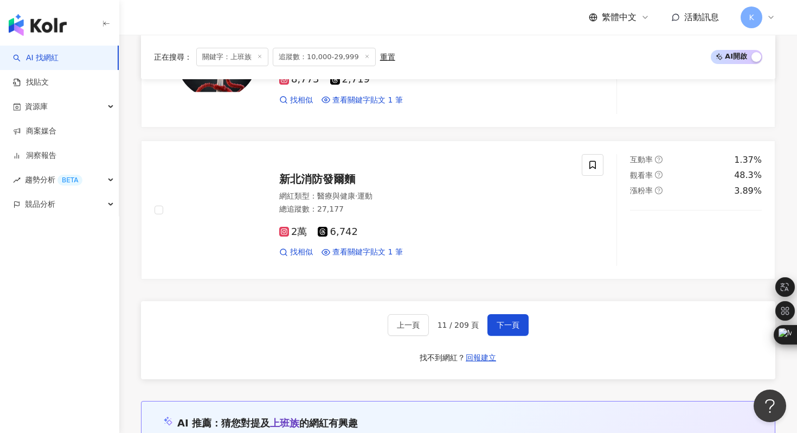
scroll to position [1985, 0]
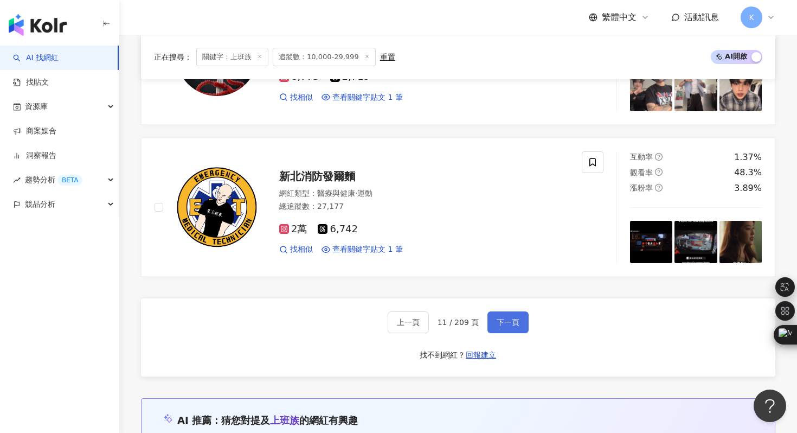
click at [510, 314] on button "下一頁" at bounding box center [508, 322] width 41 height 22
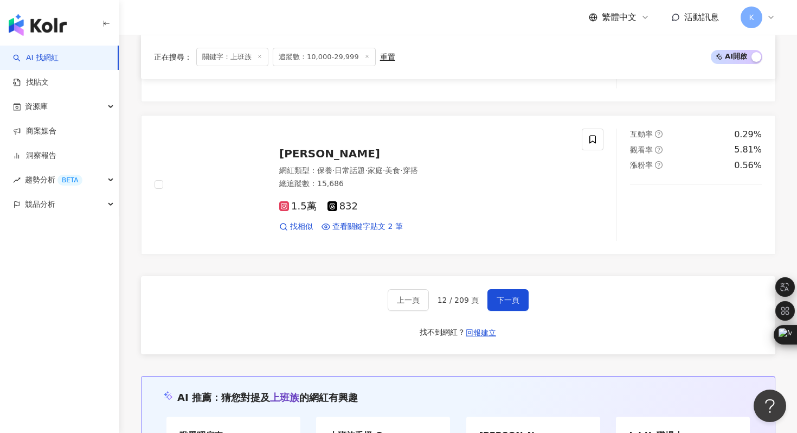
scroll to position [1873, 0]
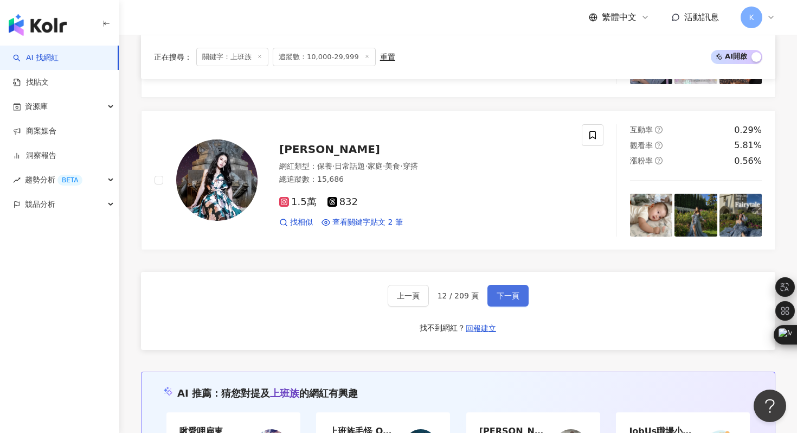
click at [502, 291] on span "下一頁" at bounding box center [508, 295] width 23 height 9
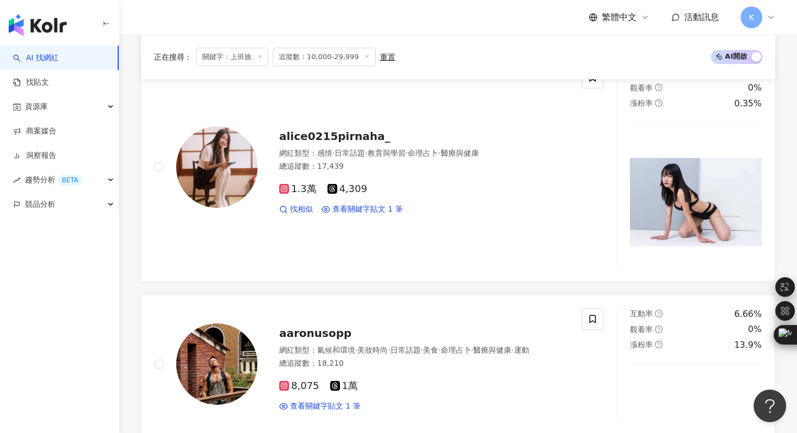
scroll to position [2125, 0]
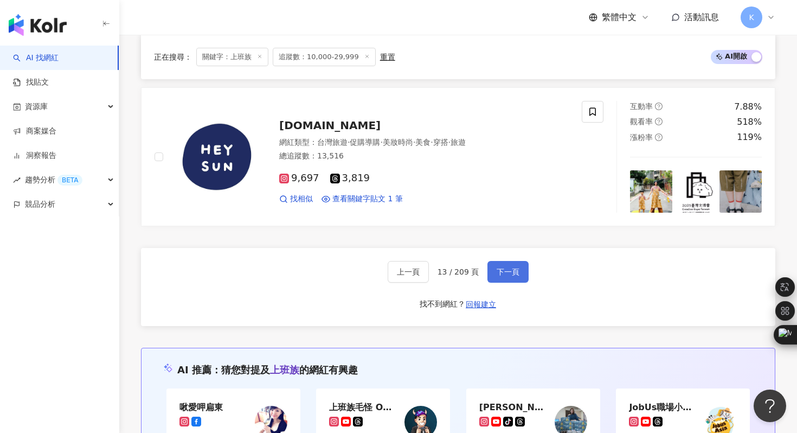
click at [513, 273] on span "下一頁" at bounding box center [508, 271] width 23 height 9
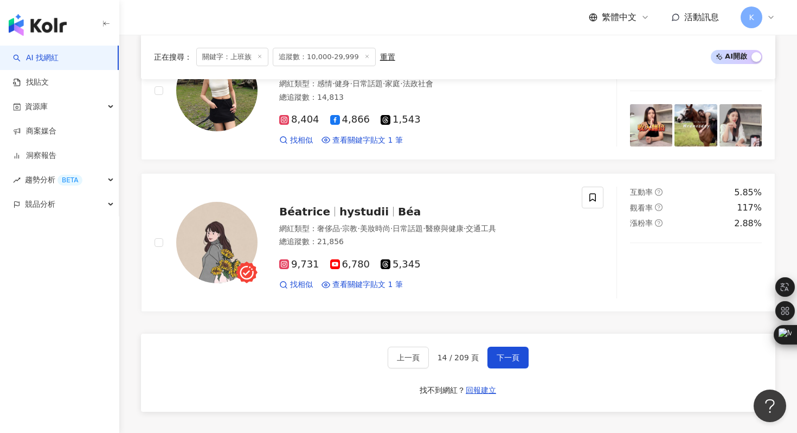
scroll to position [1954, 0]
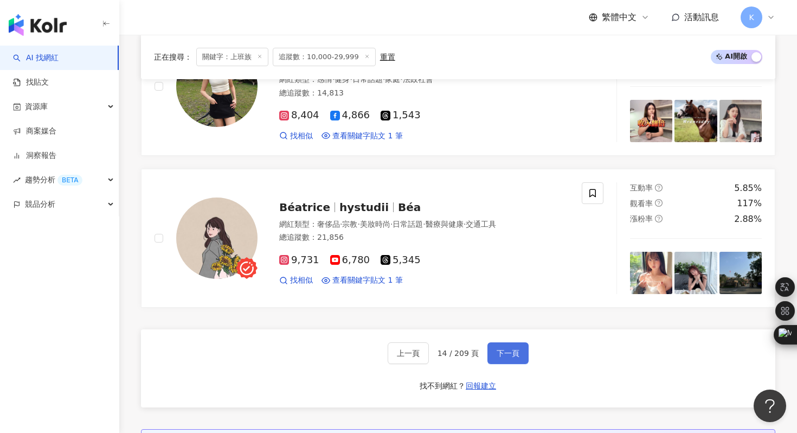
click at [508, 354] on span "下一頁" at bounding box center [508, 353] width 23 height 9
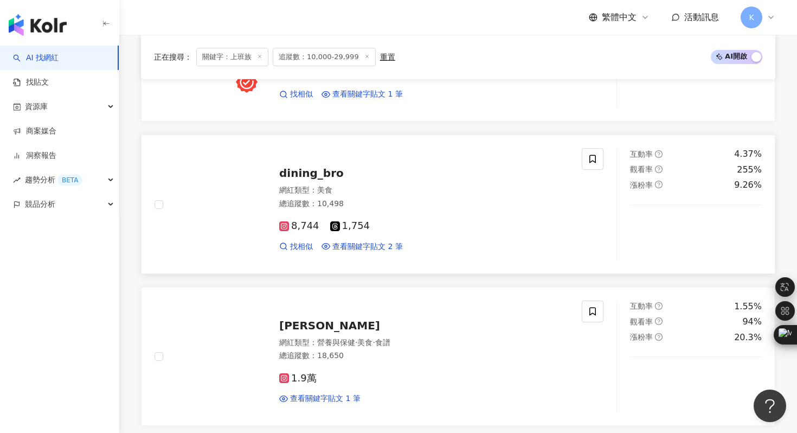
scroll to position [2142, 0]
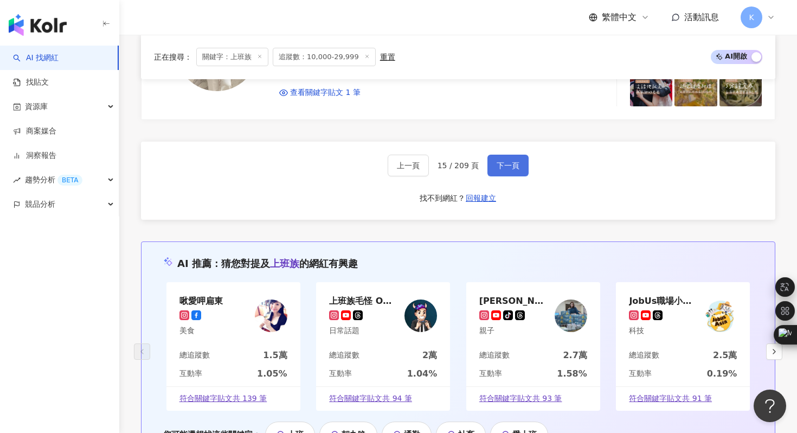
click at [500, 165] on span "下一頁" at bounding box center [508, 165] width 23 height 9
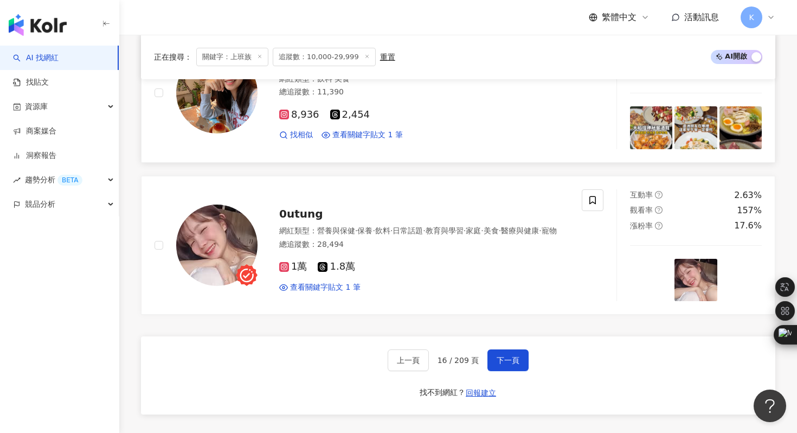
scroll to position [1976, 0]
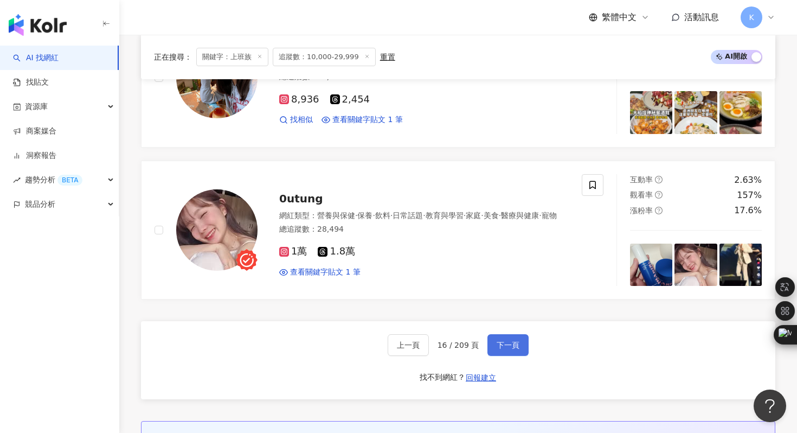
click at [508, 341] on span "下一頁" at bounding box center [508, 345] width 23 height 9
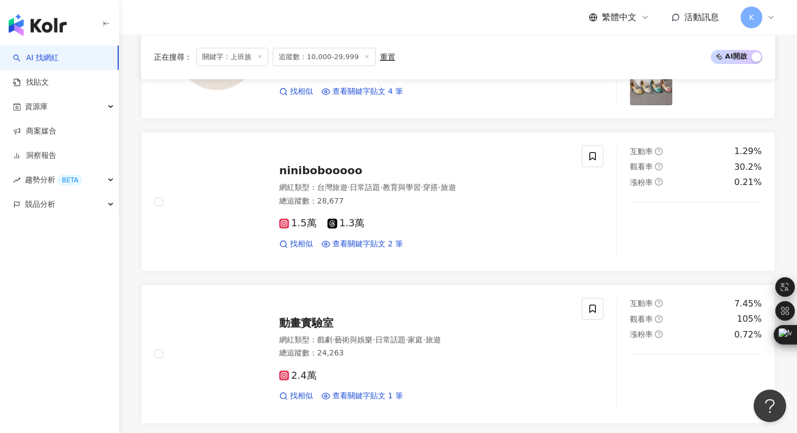
scroll to position [1232, 0]
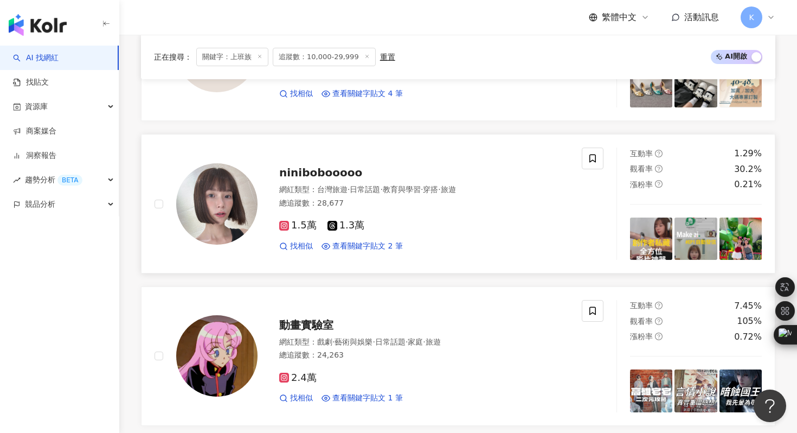
click at [195, 205] on img at bounding box center [216, 203] width 81 height 81
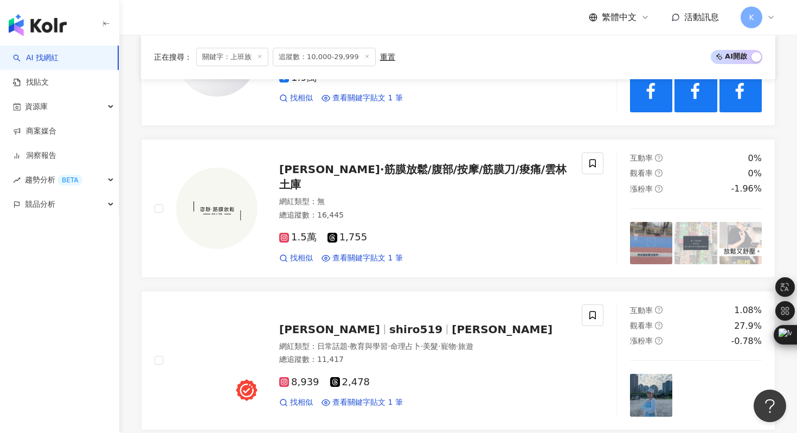
scroll to position [1974, 0]
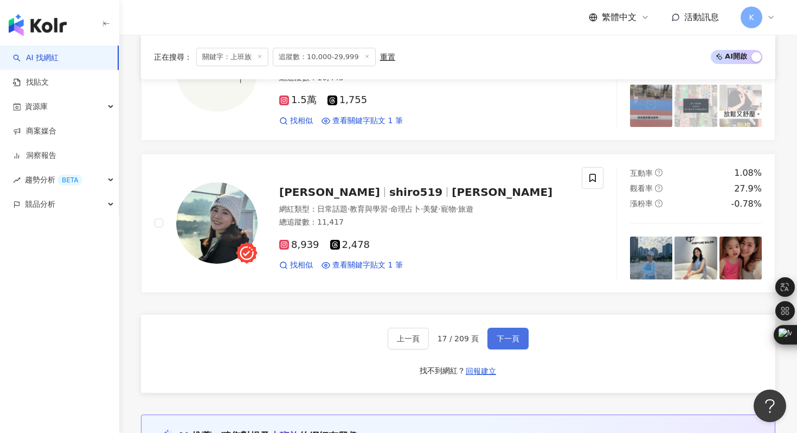
click at [510, 340] on span "下一頁" at bounding box center [508, 338] width 23 height 9
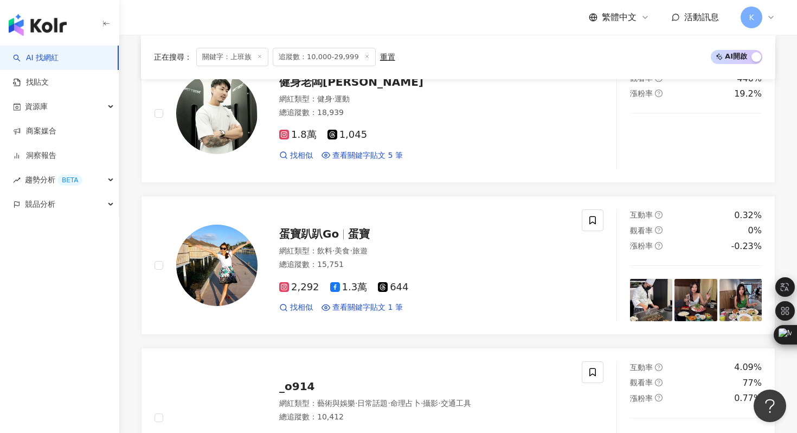
scroll to position [2001, 0]
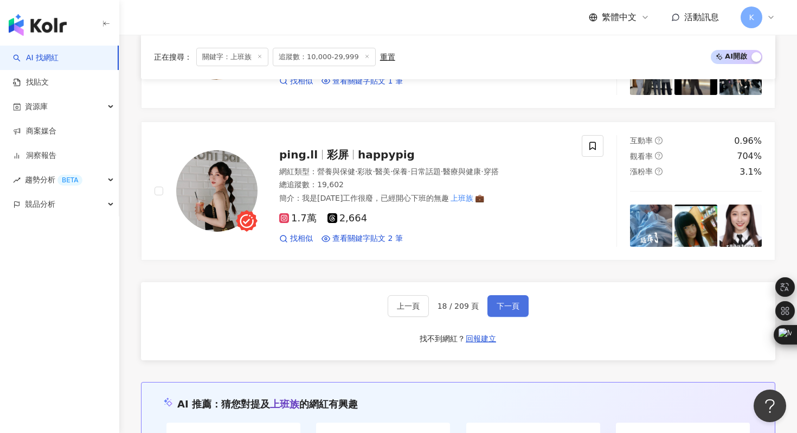
click at [514, 301] on button "下一頁" at bounding box center [508, 306] width 41 height 22
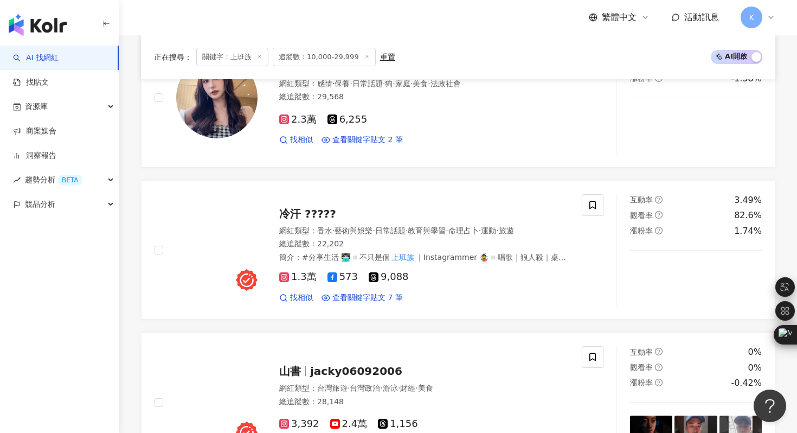
scroll to position [1361, 0]
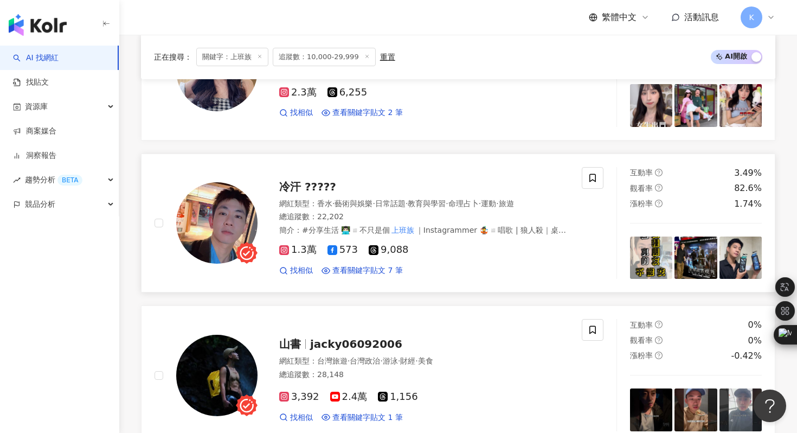
click at [233, 224] on img at bounding box center [216, 222] width 81 height 81
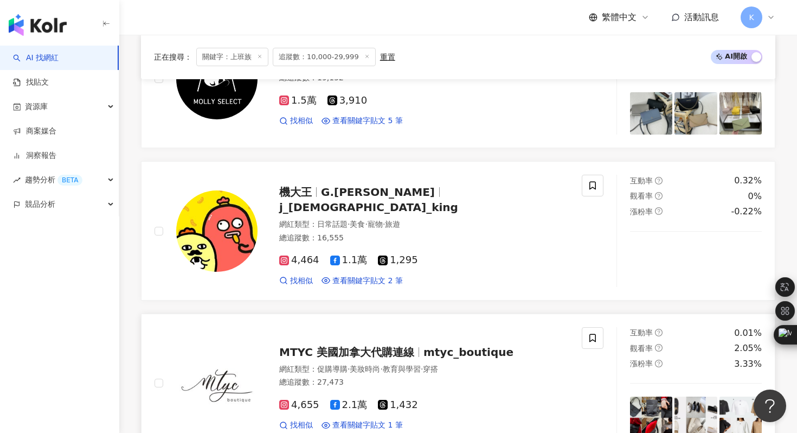
scroll to position [2021, 0]
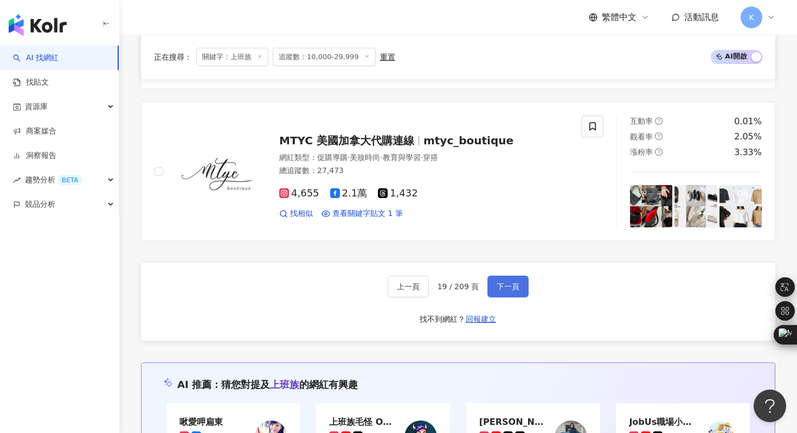
click at [507, 292] on button "下一頁" at bounding box center [508, 287] width 41 height 22
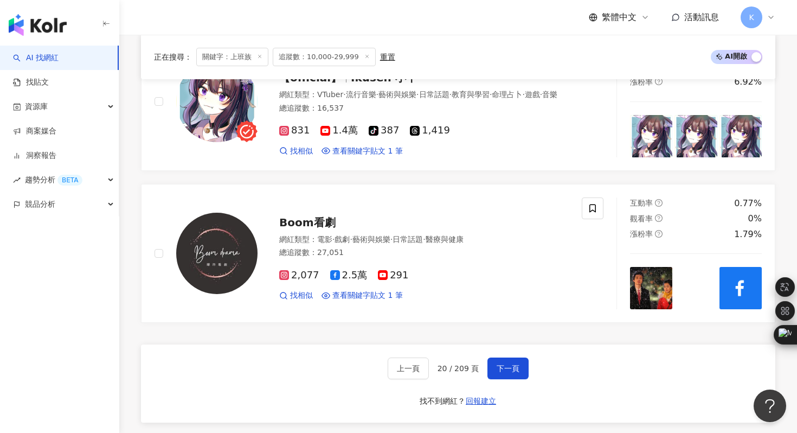
scroll to position [1942, 0]
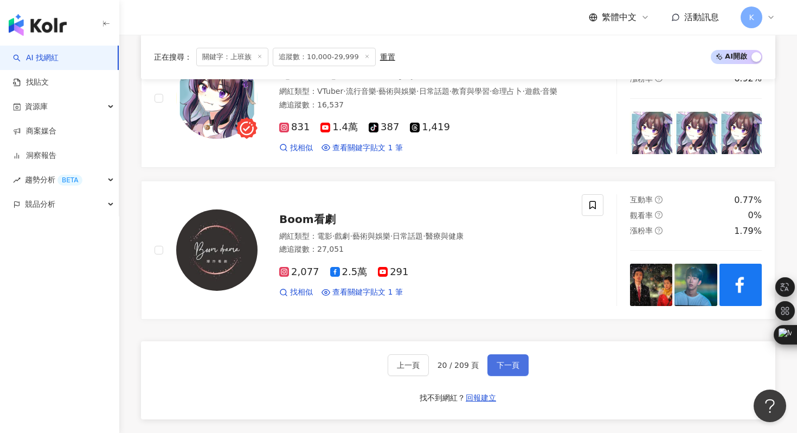
click at [504, 366] on span "下一頁" at bounding box center [508, 365] width 23 height 9
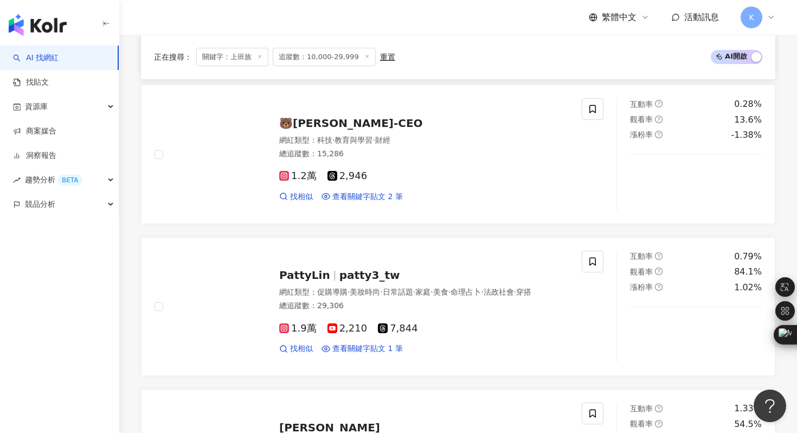
scroll to position [2037, 0]
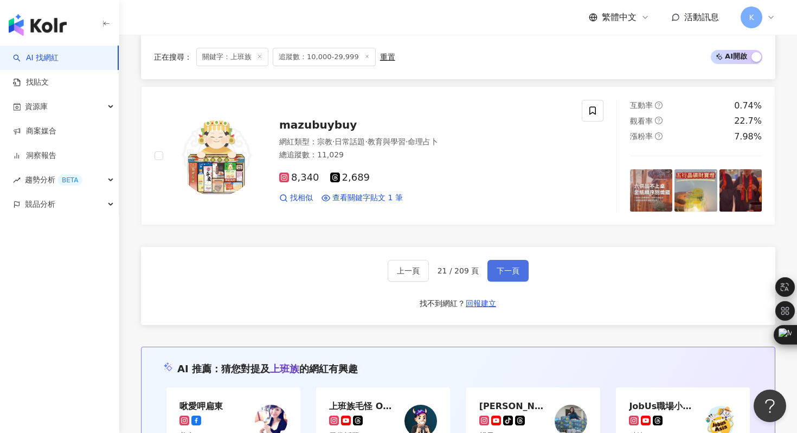
click at [504, 272] on span "下一頁" at bounding box center [508, 270] width 23 height 9
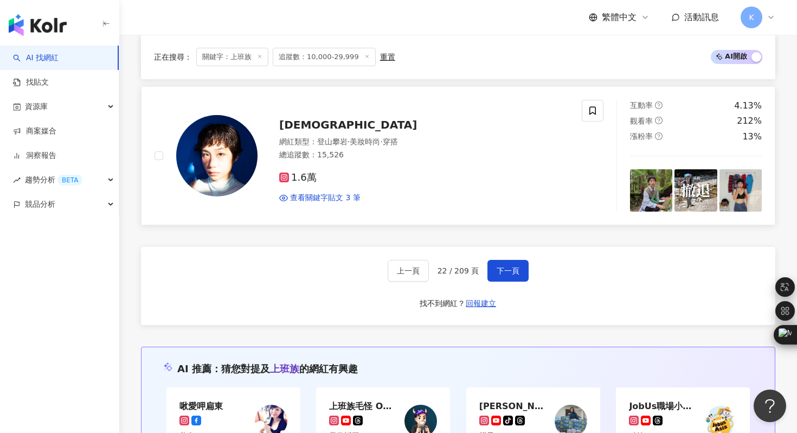
click at [212, 154] on img at bounding box center [216, 155] width 81 height 81
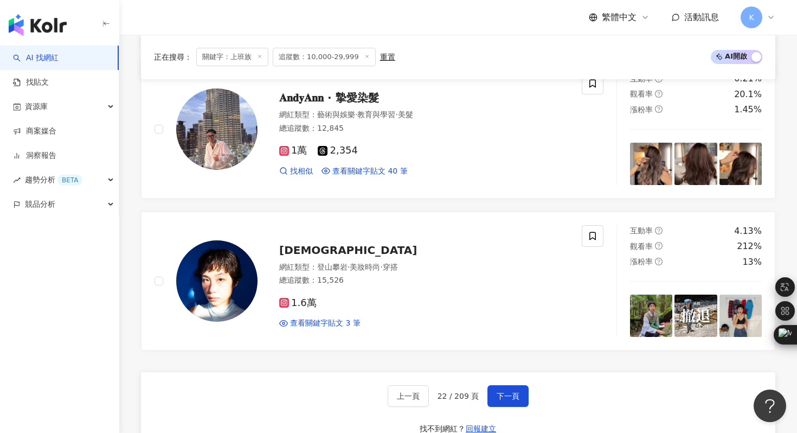
scroll to position [1915, 0]
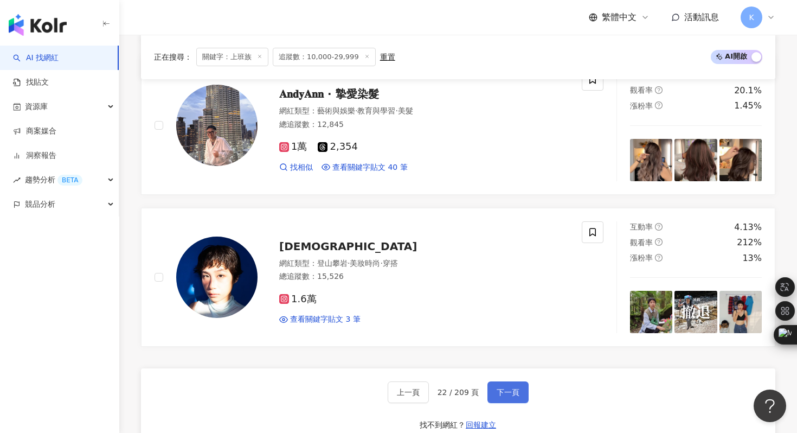
click at [503, 395] on span "下一頁" at bounding box center [508, 392] width 23 height 9
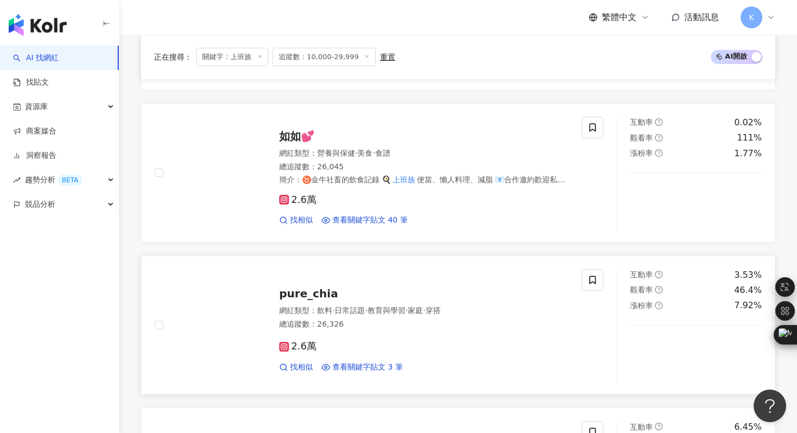
scroll to position [953, 0]
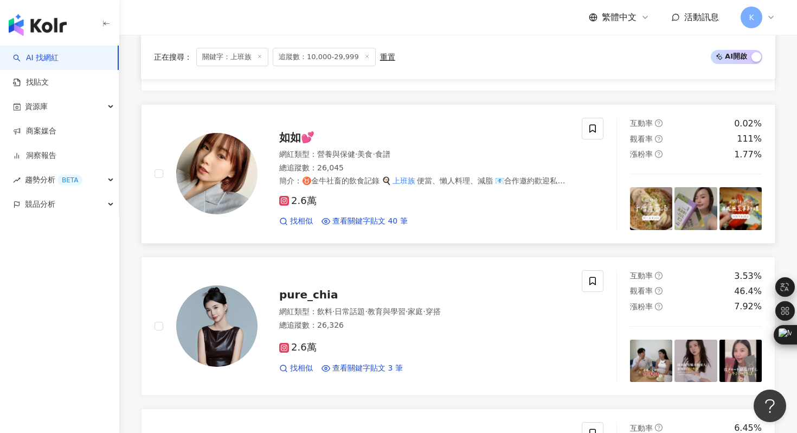
click at [218, 187] on img at bounding box center [216, 173] width 81 height 81
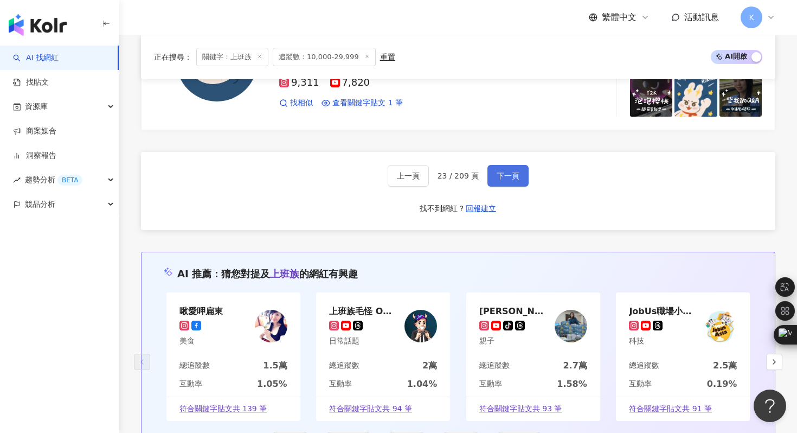
scroll to position [2091, 0]
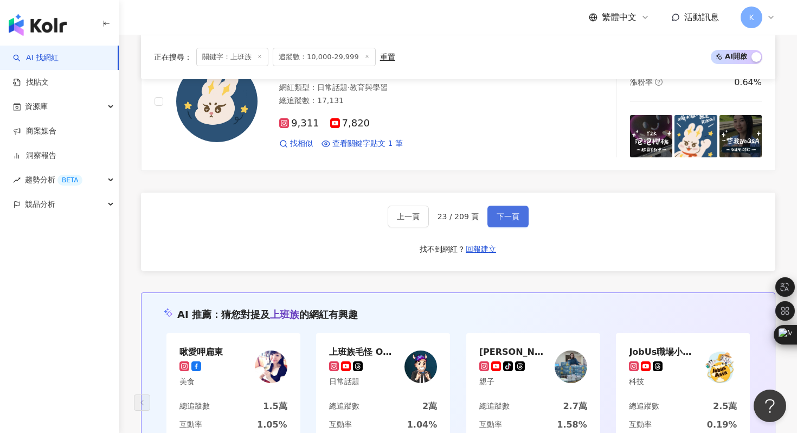
click at [515, 213] on span "下一頁" at bounding box center [508, 216] width 23 height 9
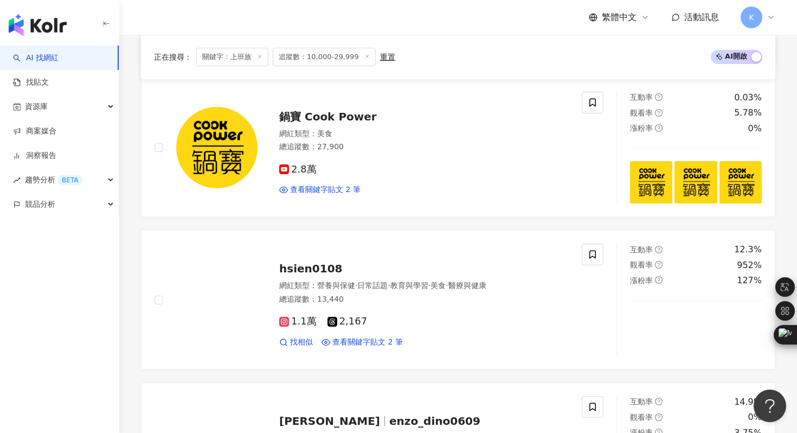
scroll to position [2106, 0]
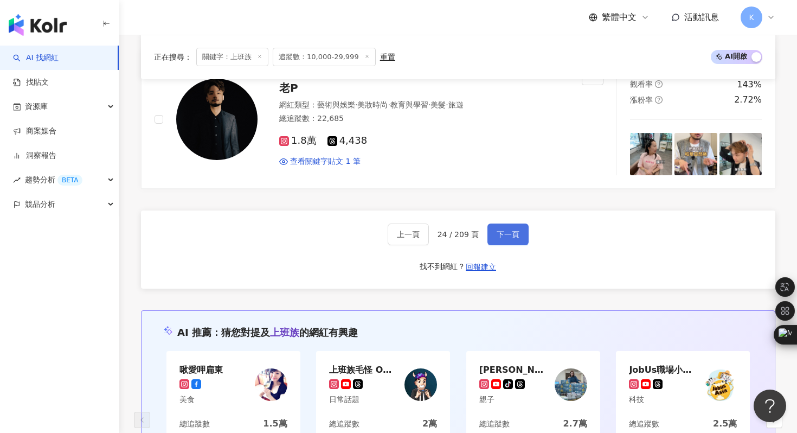
click at [513, 239] on button "下一頁" at bounding box center [508, 235] width 41 height 22
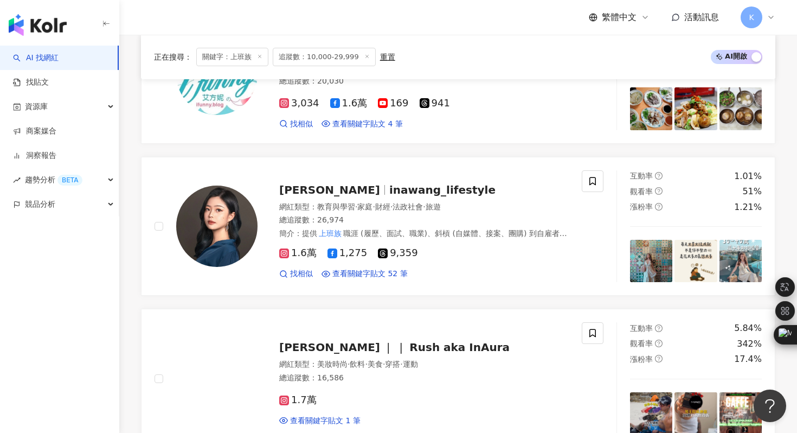
scroll to position [1661, 0]
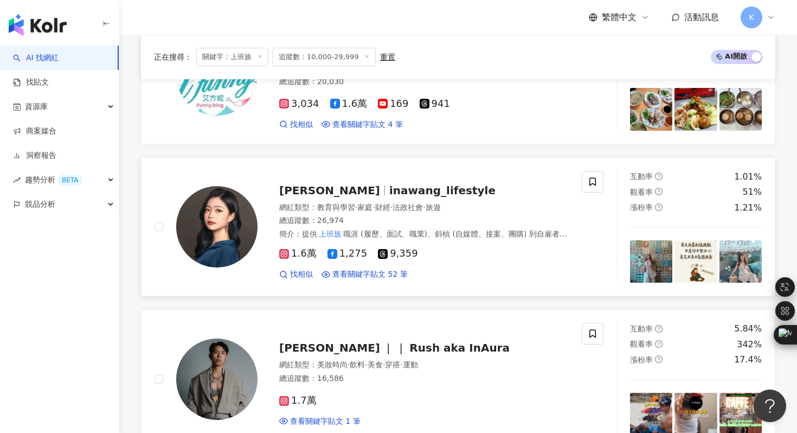
click at [224, 208] on img at bounding box center [216, 226] width 81 height 81
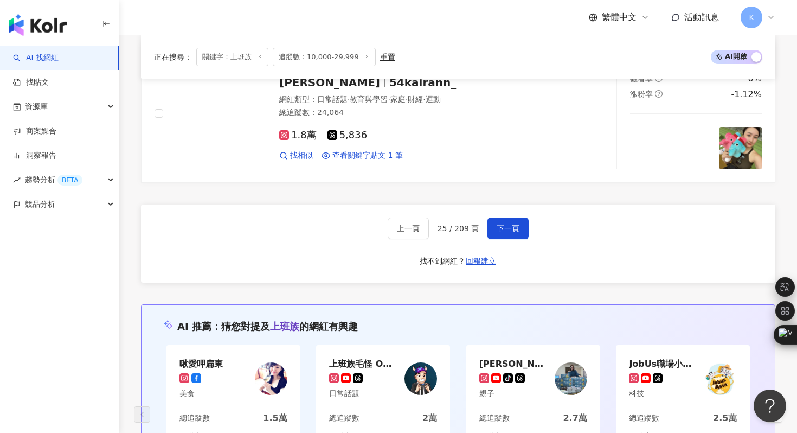
scroll to position [2176, 0]
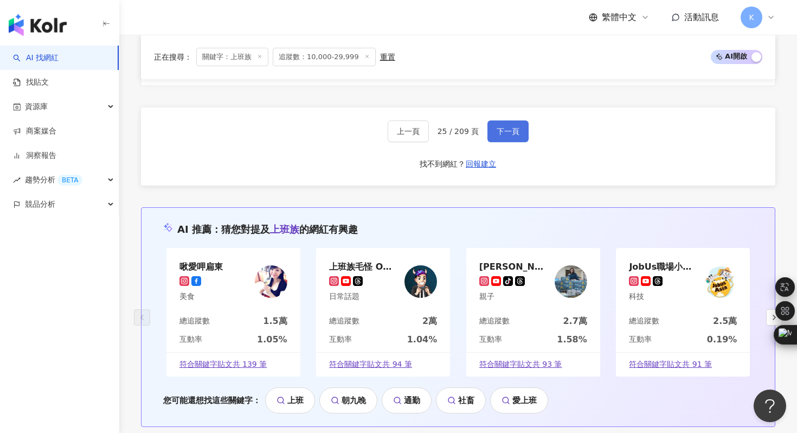
click at [512, 132] on span "下一頁" at bounding box center [508, 131] width 23 height 9
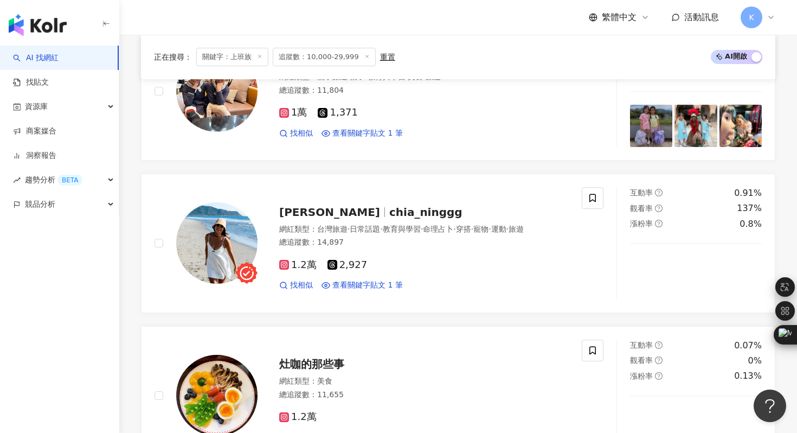
scroll to position [1798, 0]
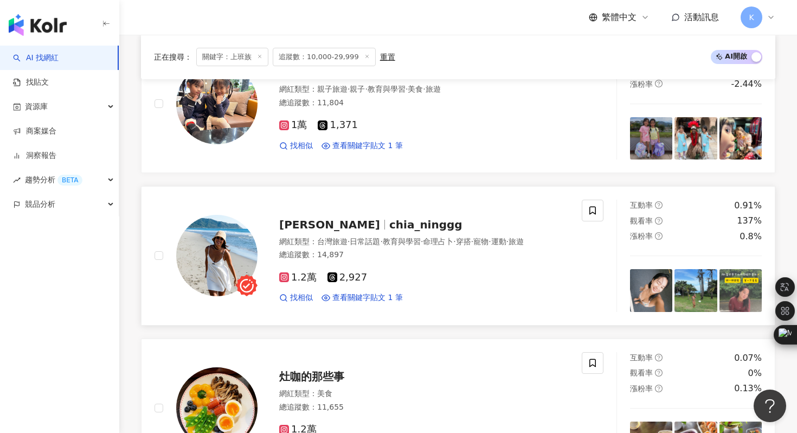
click at [230, 257] on img at bounding box center [216, 255] width 81 height 81
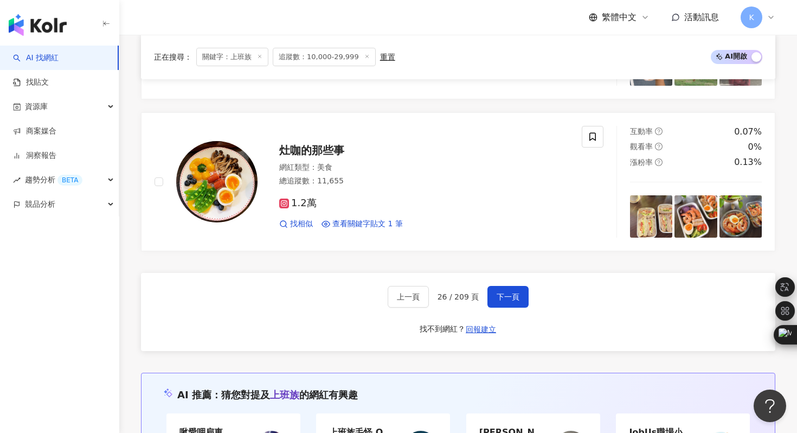
scroll to position [2168, 0]
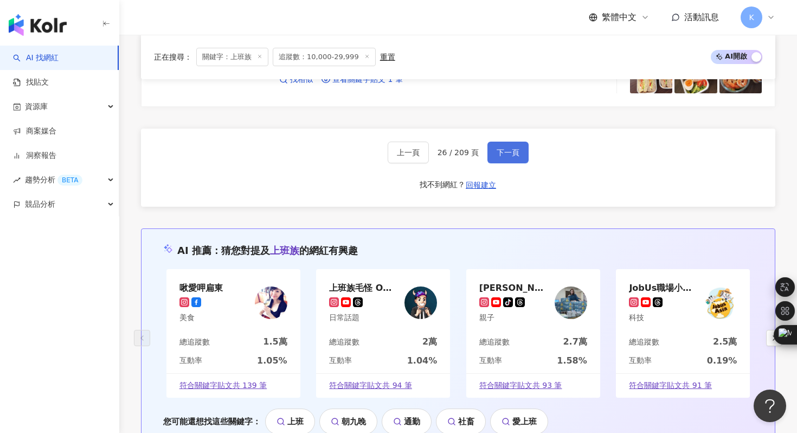
click at [521, 157] on button "下一頁" at bounding box center [508, 153] width 41 height 22
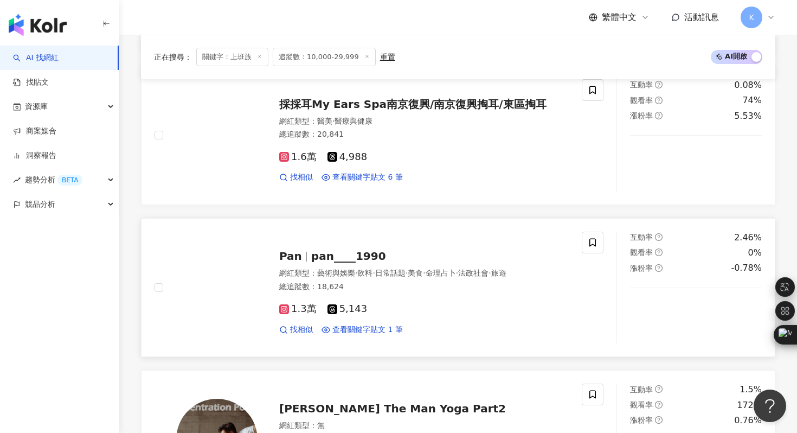
scroll to position [991, 0]
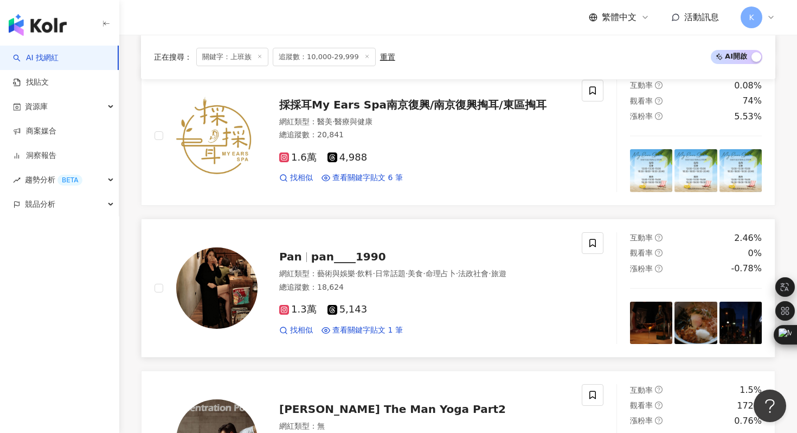
click at [215, 258] on img at bounding box center [216, 287] width 81 height 81
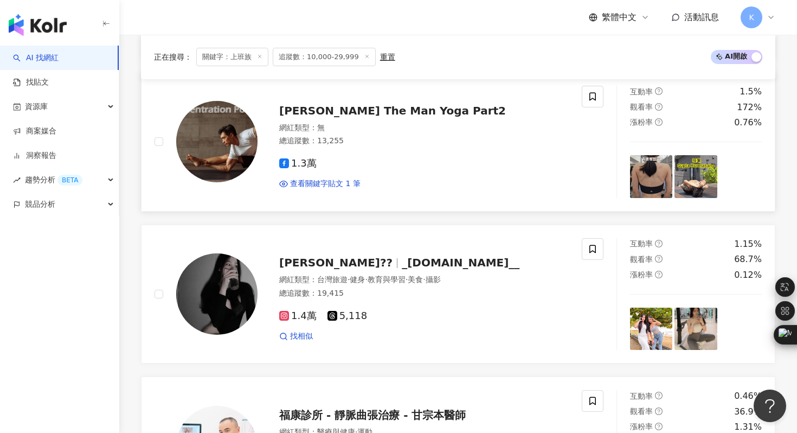
scroll to position [1290, 0]
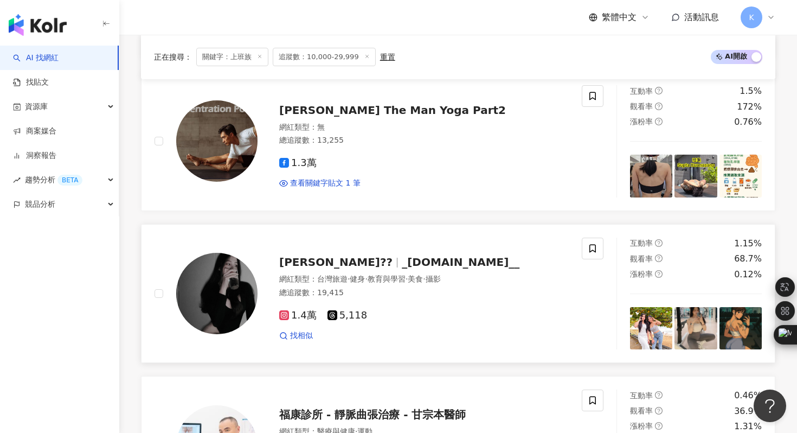
click at [231, 297] on img at bounding box center [216, 293] width 81 height 81
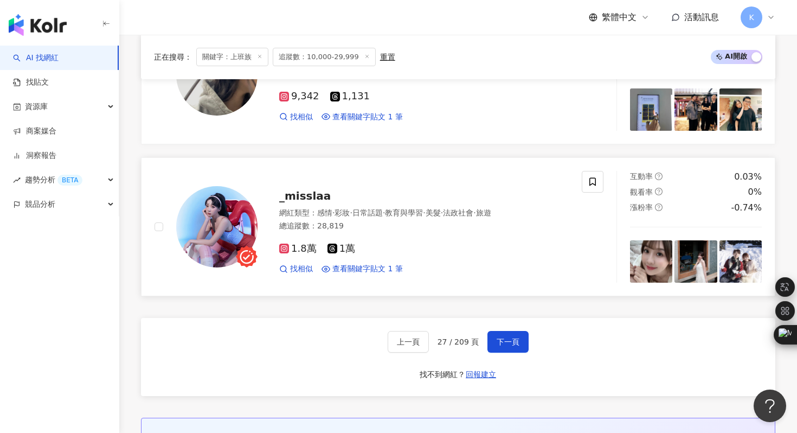
scroll to position [1977, 0]
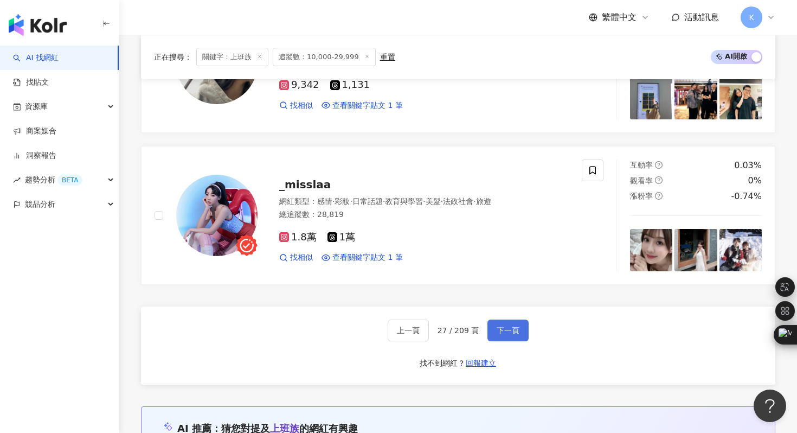
click at [513, 325] on button "下一頁" at bounding box center [508, 331] width 41 height 22
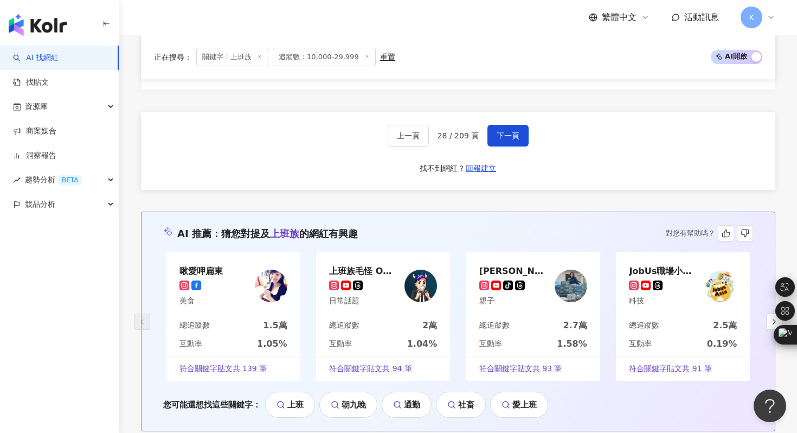
scroll to position [2150, 0]
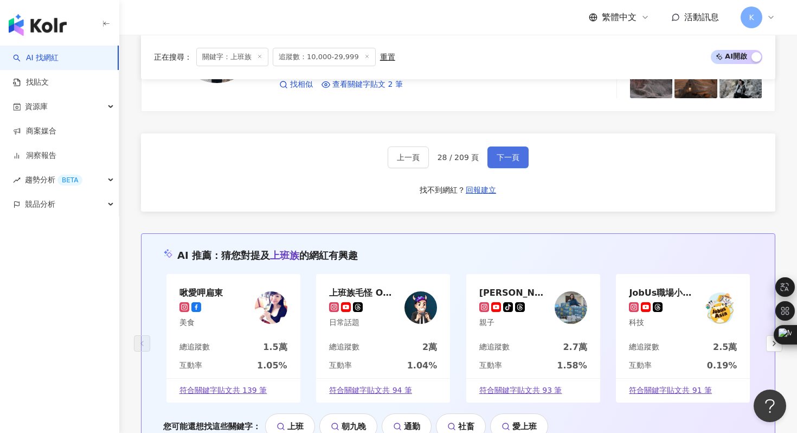
click at [504, 152] on button "下一頁" at bounding box center [508, 157] width 41 height 22
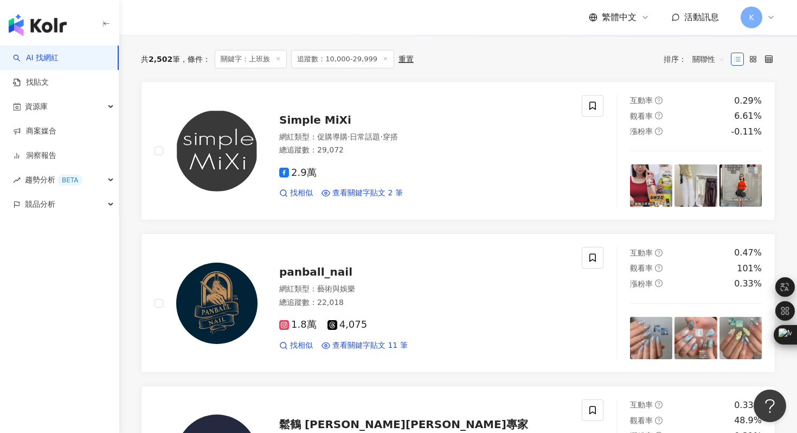
scroll to position [75, 0]
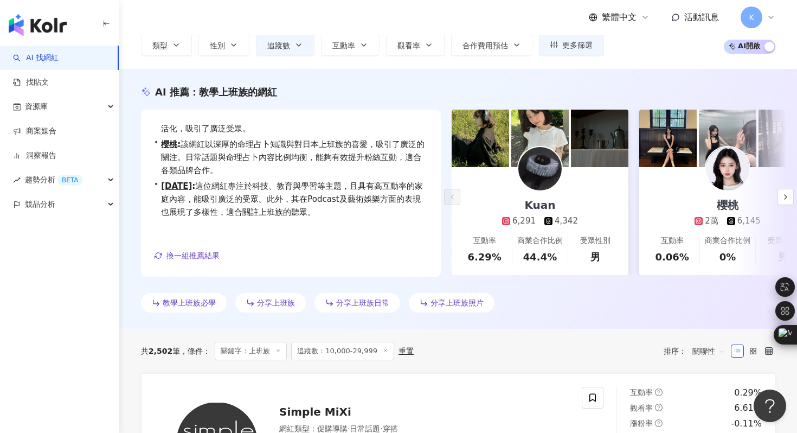
click at [368, 299] on span "分享上班族日常" at bounding box center [362, 302] width 53 height 9
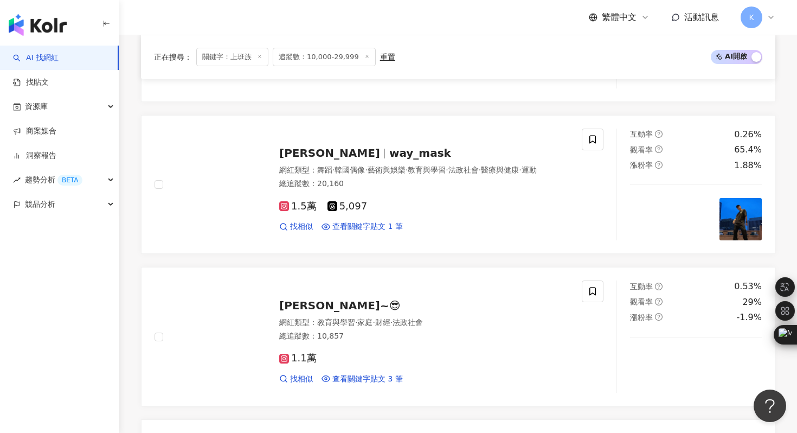
scroll to position [2014, 0]
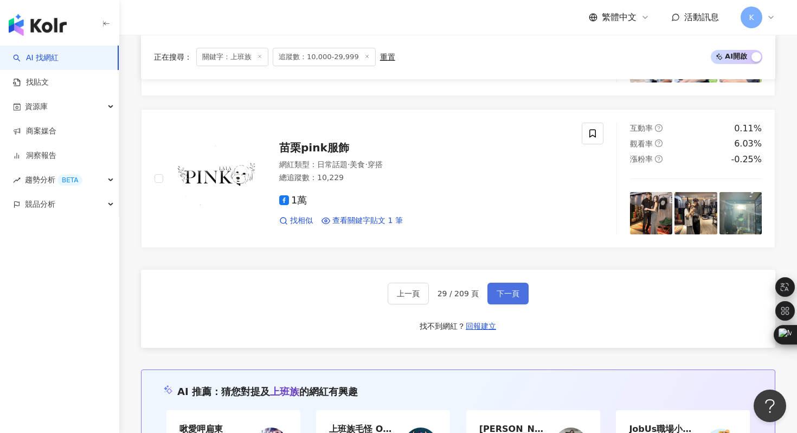
click at [519, 293] on button "下一頁" at bounding box center [508, 294] width 41 height 22
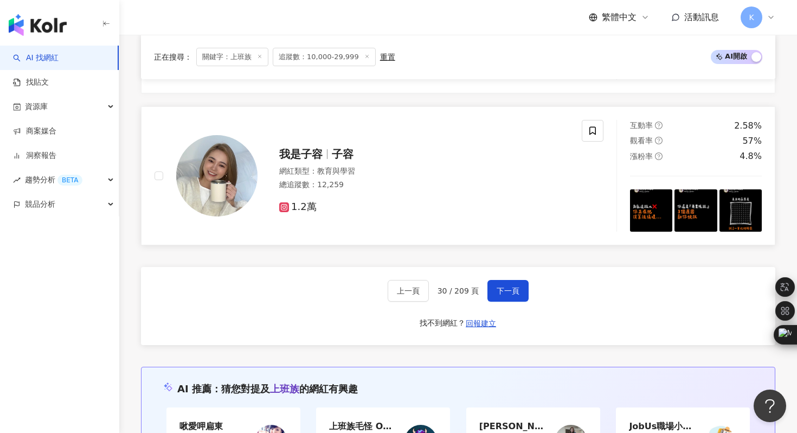
scroll to position [2050, 0]
click at [218, 177] on img at bounding box center [216, 175] width 81 height 81
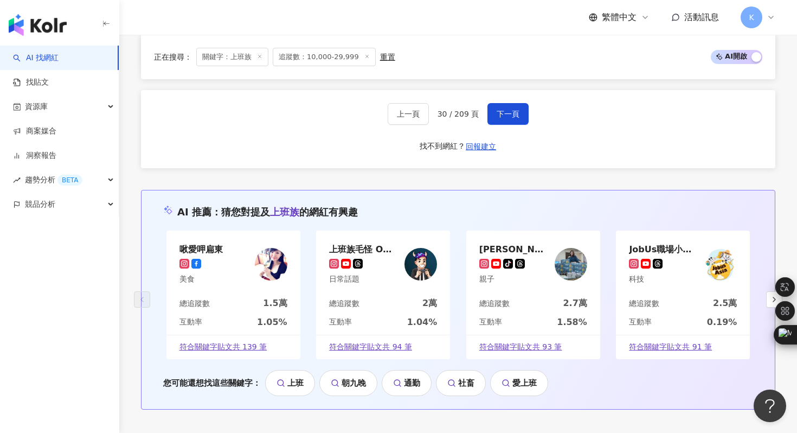
scroll to position [2227, 0]
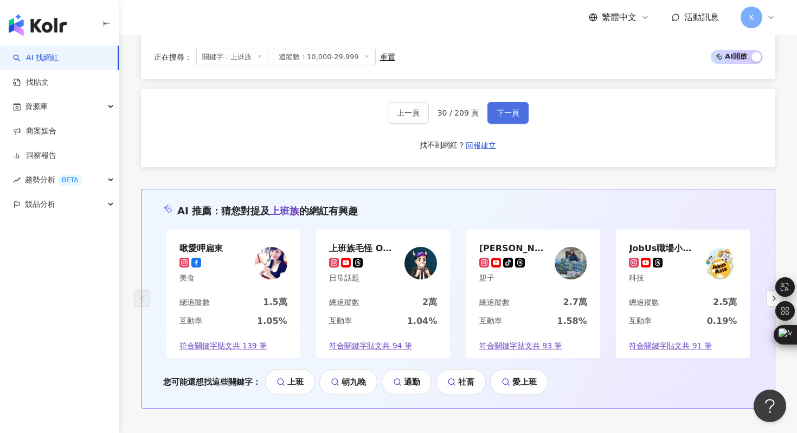
click at [508, 105] on button "下一頁" at bounding box center [508, 113] width 41 height 22
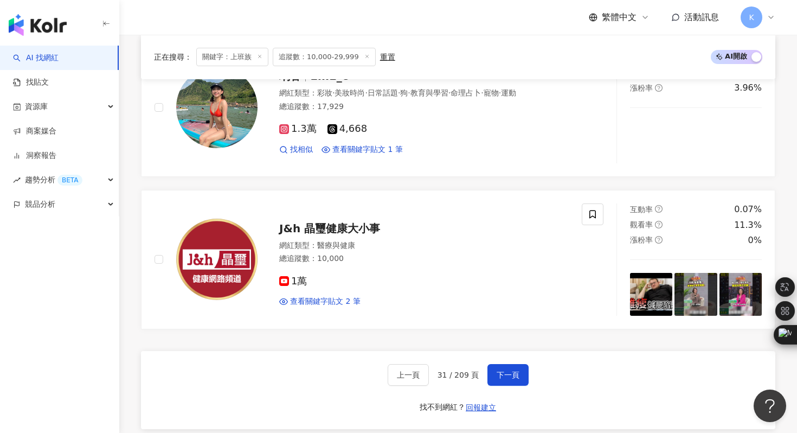
scroll to position [1942, 0]
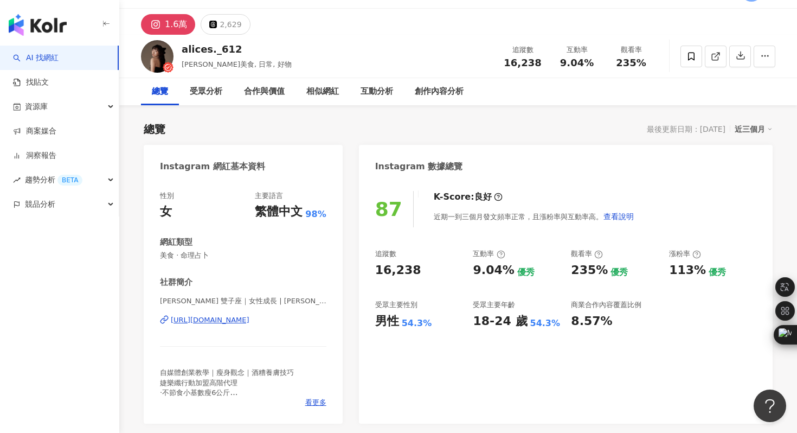
click at [247, 319] on div "https://www.instagram.com/alices._612/" at bounding box center [210, 320] width 79 height 10
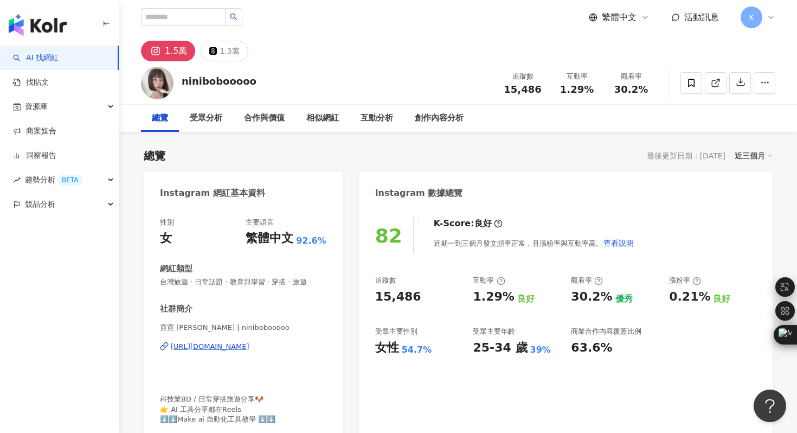
click at [250, 346] on div "[URL][DOMAIN_NAME]" at bounding box center [210, 347] width 79 height 10
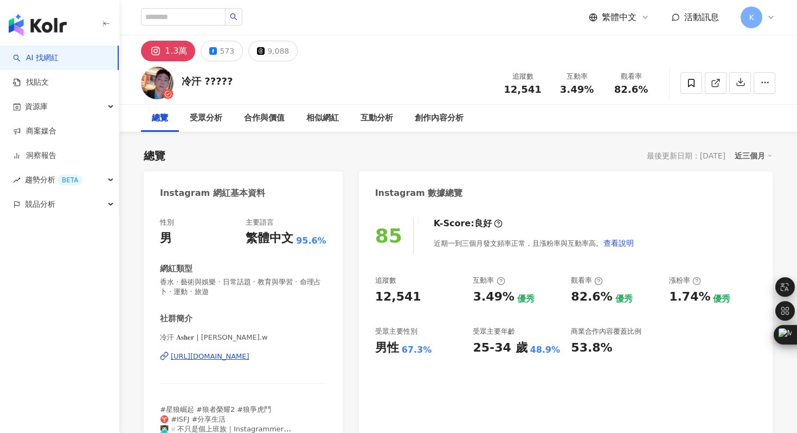
click at [250, 357] on div "[URL][DOMAIN_NAME]" at bounding box center [210, 357] width 79 height 10
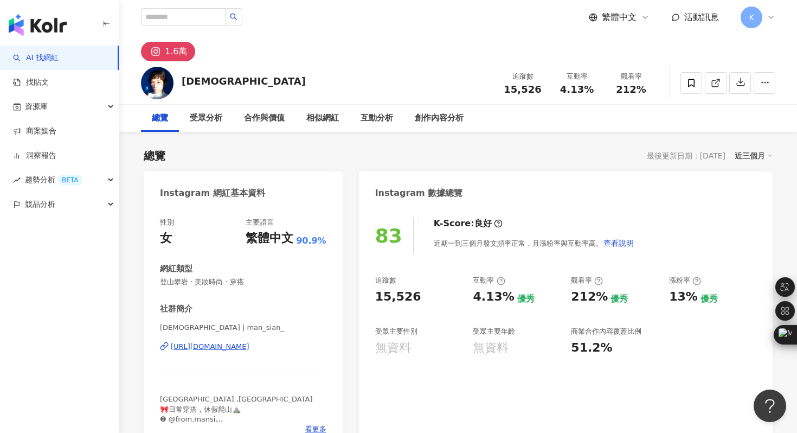
click at [242, 345] on div "[URL][DOMAIN_NAME]" at bounding box center [210, 347] width 79 height 10
click at [327, 117] on div "相似網紅" at bounding box center [323, 118] width 33 height 13
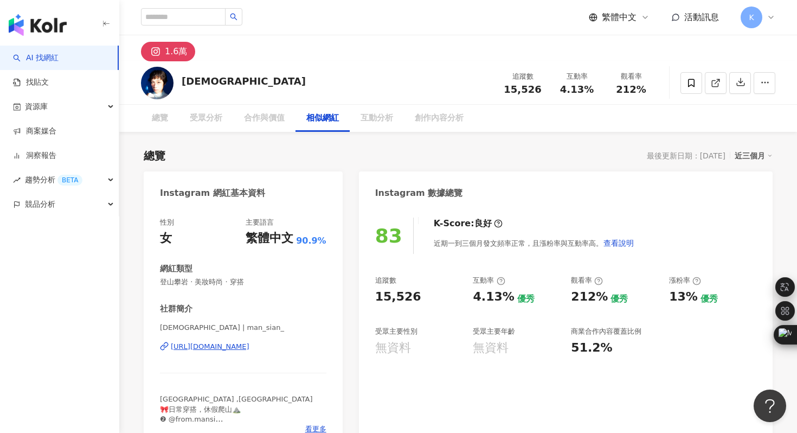
scroll to position [1658, 0]
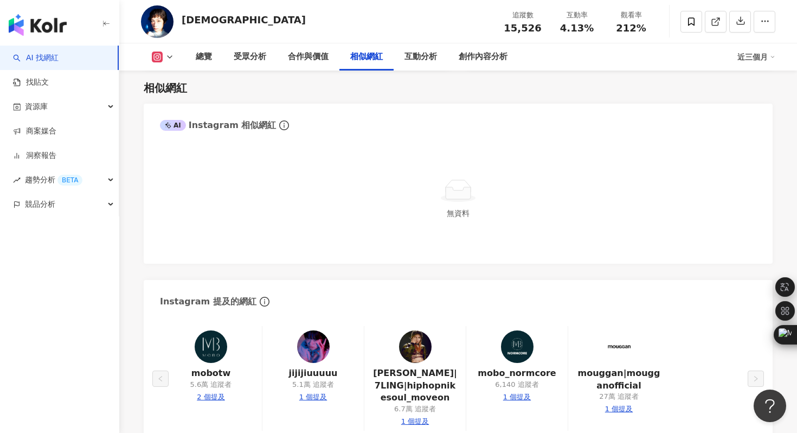
click at [53, 28] on img "button" at bounding box center [38, 25] width 58 height 22
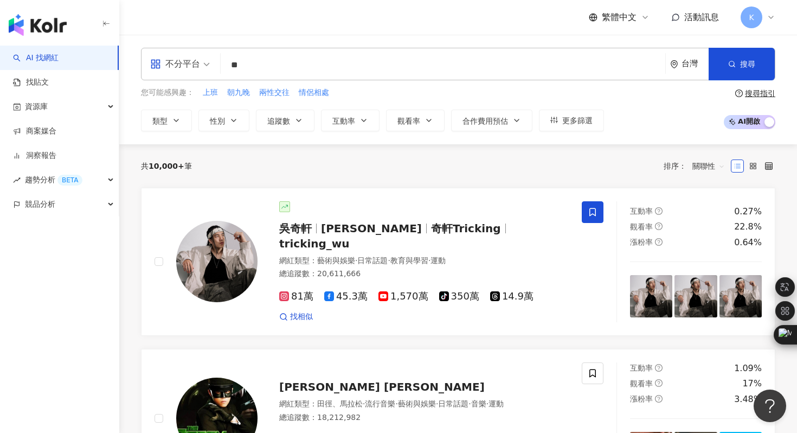
type input "*"
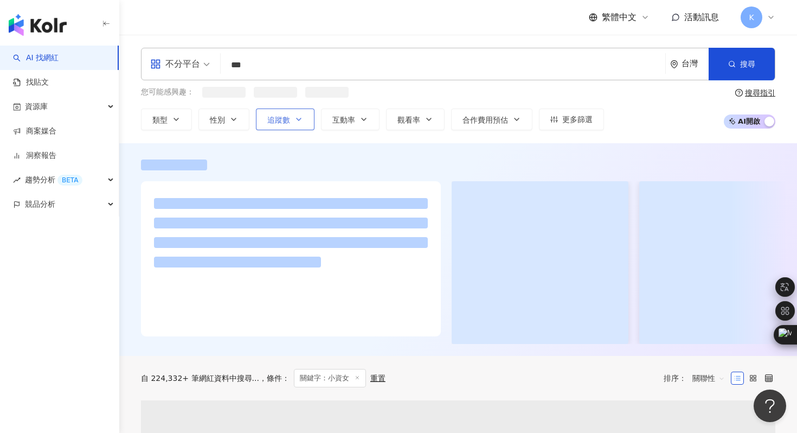
type input "***"
click at [286, 120] on span "追蹤數" at bounding box center [278, 120] width 23 height 9
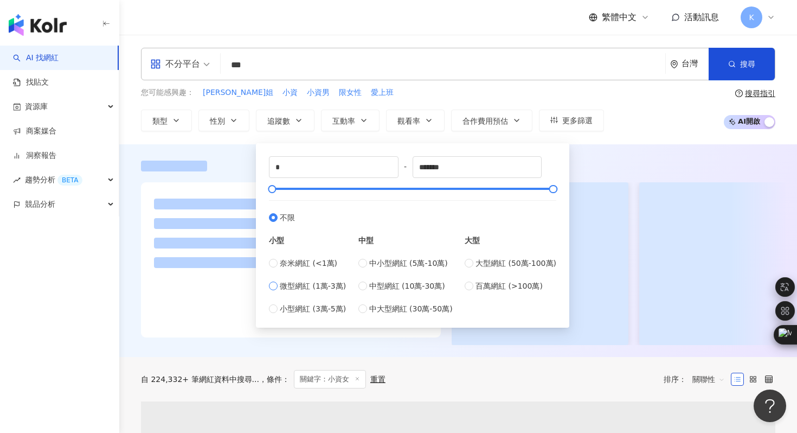
click at [311, 290] on span "微型網紅 (1萬-3萬)" at bounding box center [313, 286] width 66 height 12
type input "*****"
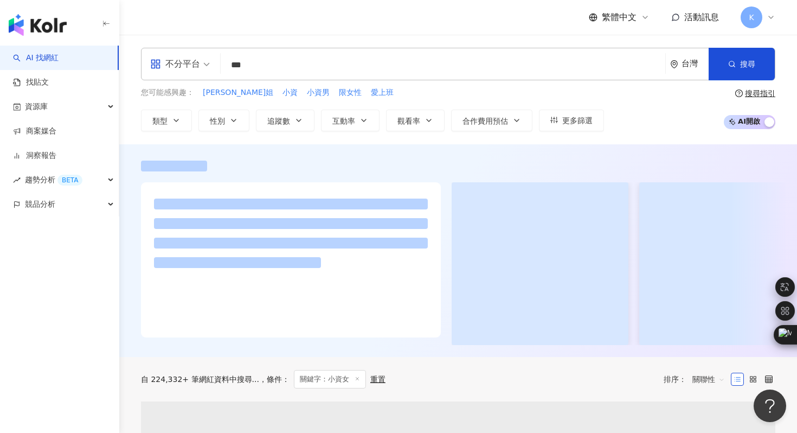
click at [603, 148] on div at bounding box center [458, 250] width 678 height 213
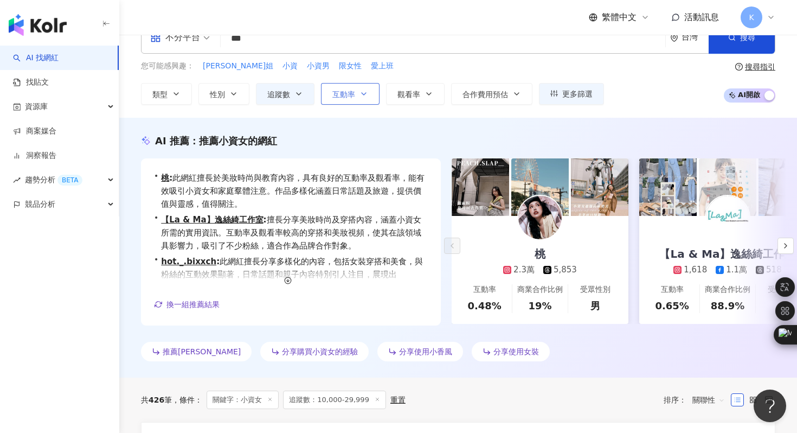
scroll to position [28, 0]
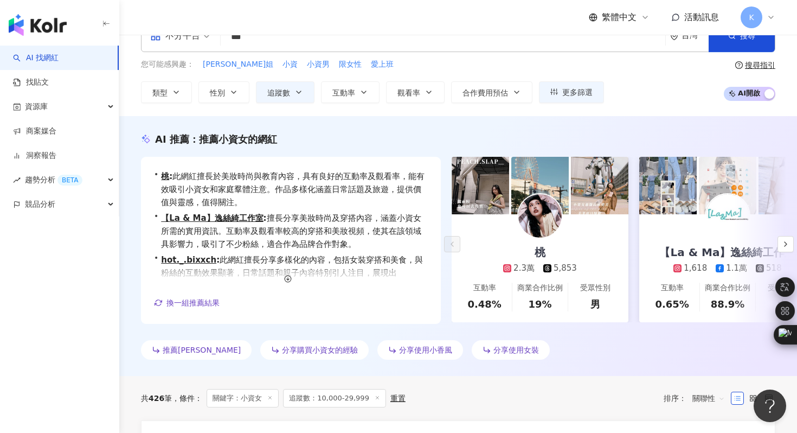
click at [537, 221] on img at bounding box center [540, 215] width 43 height 43
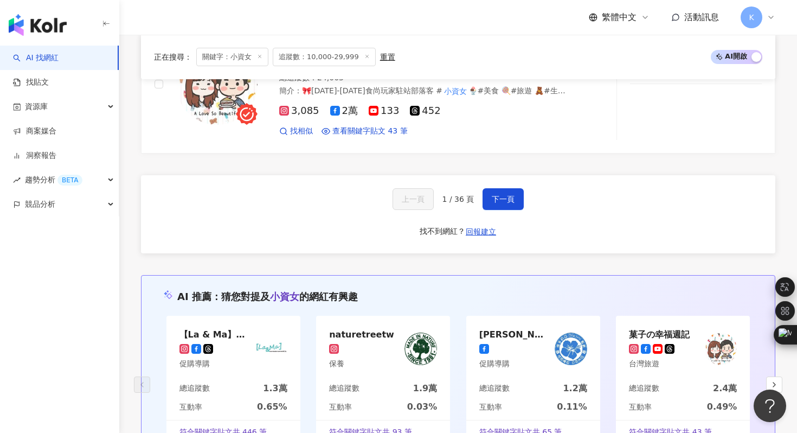
scroll to position [2138, 0]
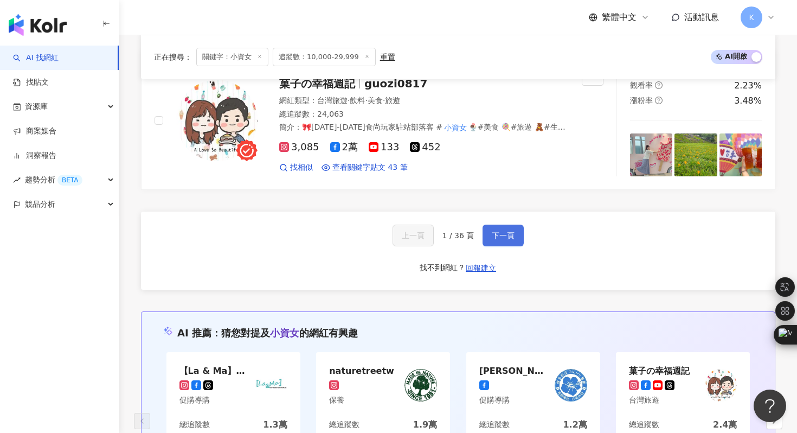
click at [495, 231] on span "下一頁" at bounding box center [503, 235] width 23 height 9
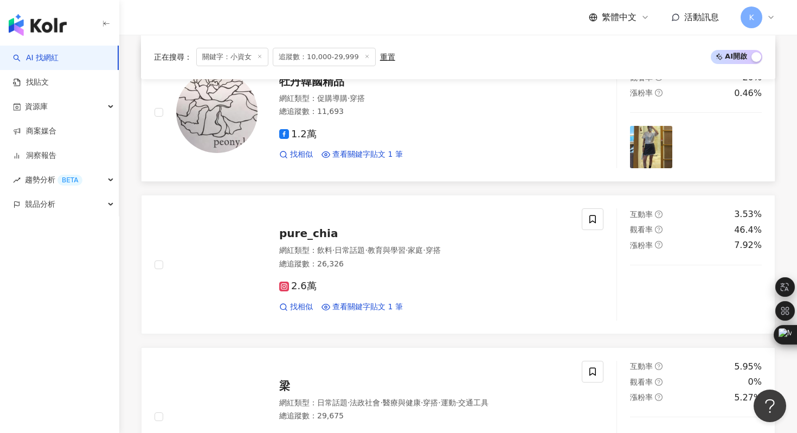
scroll to position [414, 0]
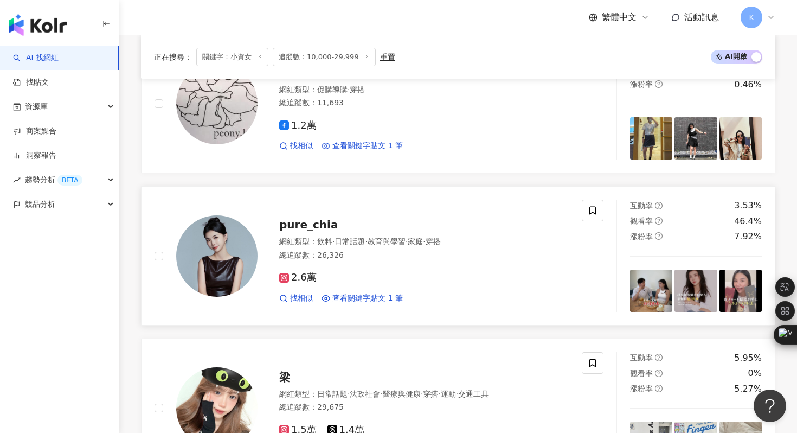
click at [229, 263] on img at bounding box center [216, 255] width 81 height 81
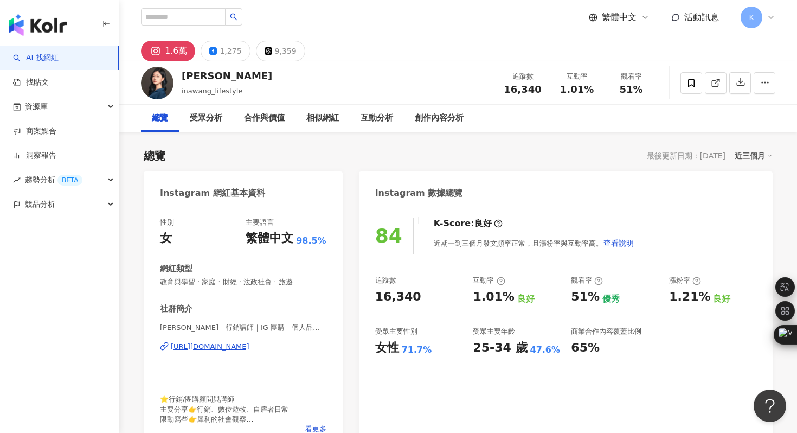
click at [250, 348] on div "[URL][DOMAIN_NAME]" at bounding box center [210, 347] width 79 height 10
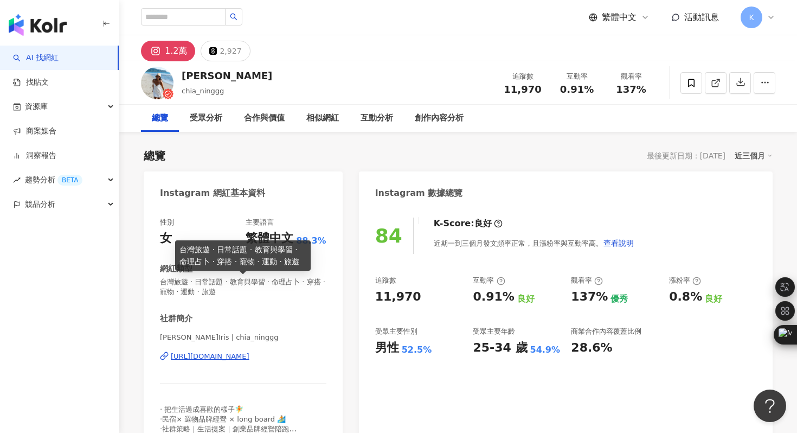
click at [250, 356] on div "https://www.instagram.com/chia_ninggg/" at bounding box center [210, 357] width 79 height 10
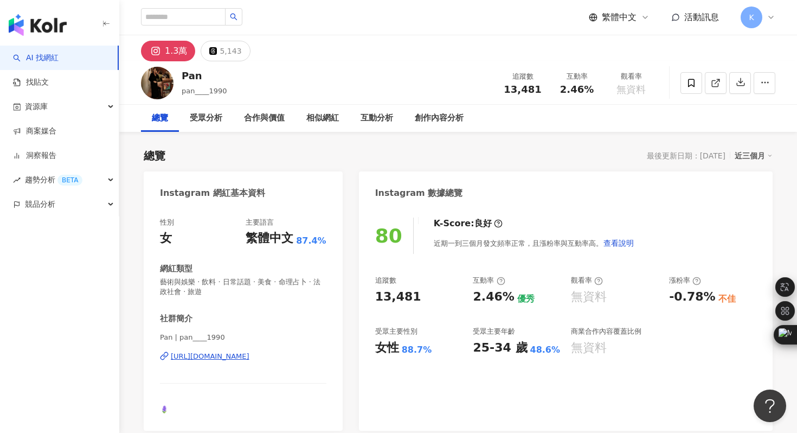
click at [227, 356] on div "[URL][DOMAIN_NAME]" at bounding box center [210, 357] width 79 height 10
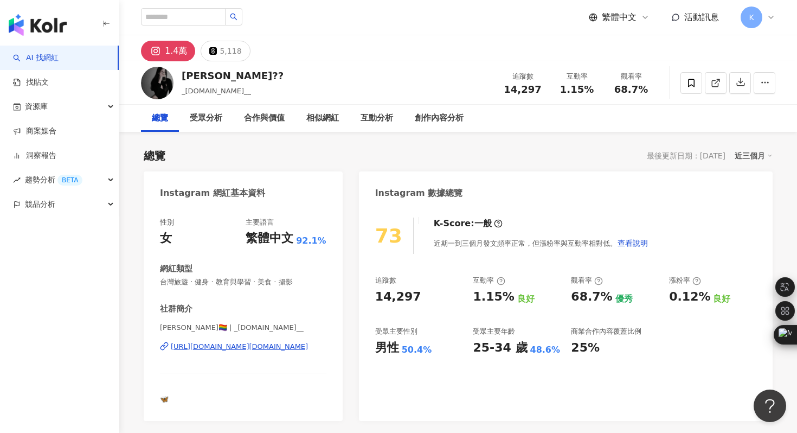
click at [252, 346] on div "[URL][DOMAIN_NAME][DOMAIN_NAME]" at bounding box center [239, 347] width 137 height 10
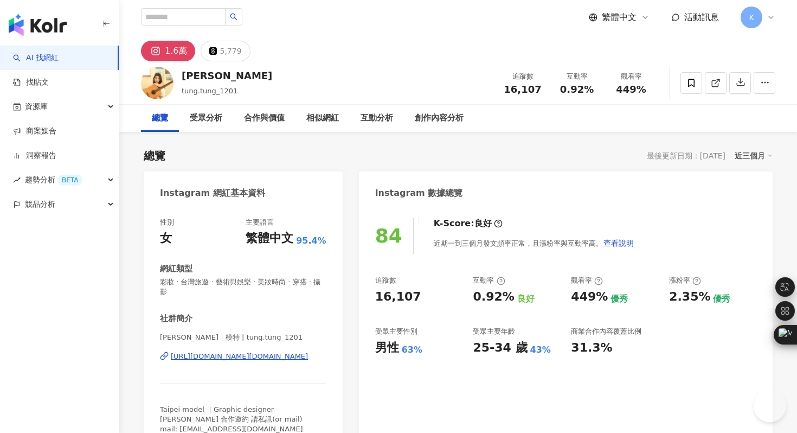
click at [177, 4] on div "繁體中文 活動訊息 K" at bounding box center [458, 17] width 635 height 35
click at [175, 12] on input "search" at bounding box center [183, 16] width 85 height 17
type input "*"
click at [413, 54] on div "1.6萬 5,779" at bounding box center [458, 48] width 678 height 26
click at [189, 18] on input "****" at bounding box center [183, 16] width 85 height 17
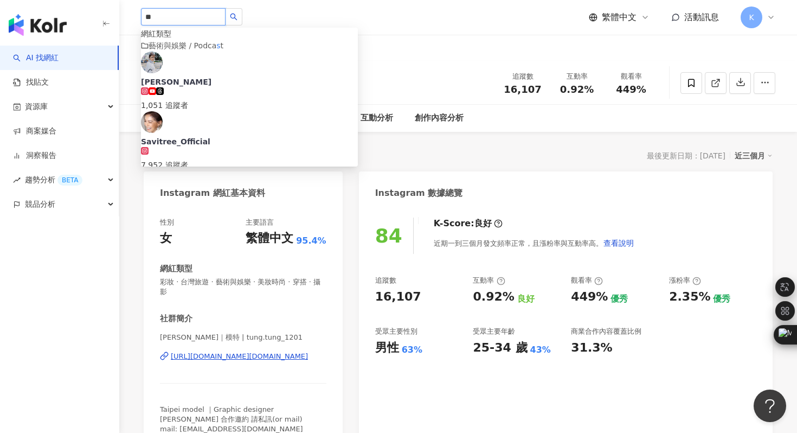
type input "*"
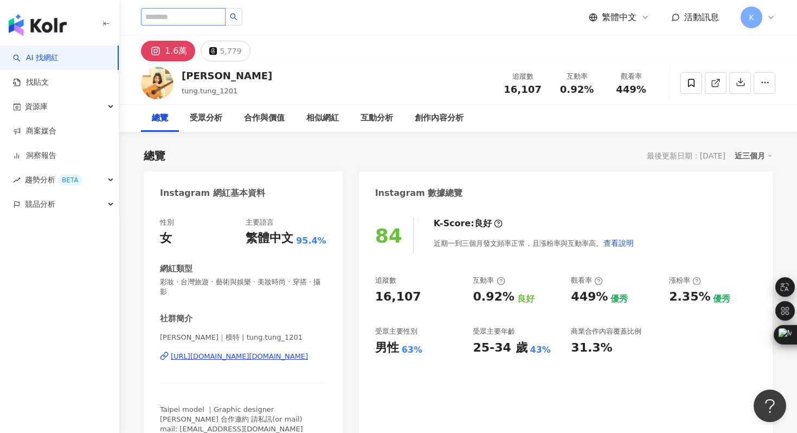
paste input "**********"
type input "**********"
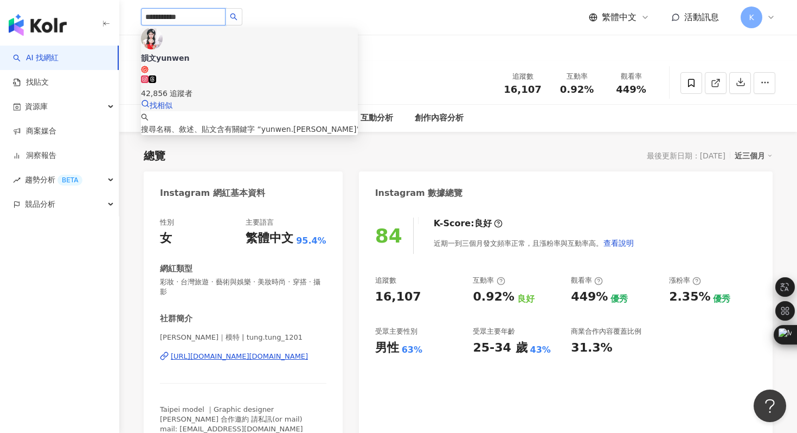
click at [163, 49] on img at bounding box center [152, 39] width 22 height 22
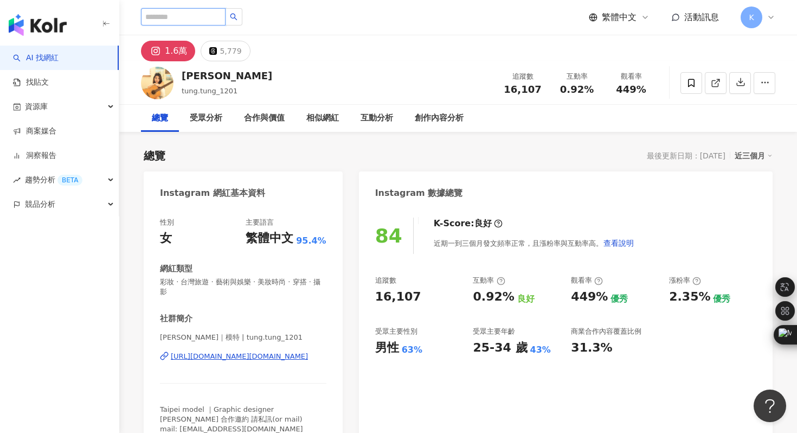
paste input "******"
type input "******"
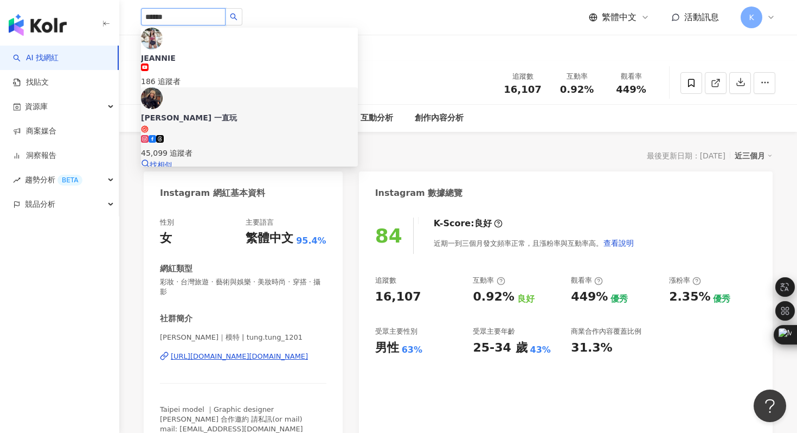
click at [163, 87] on img at bounding box center [152, 98] width 22 height 22
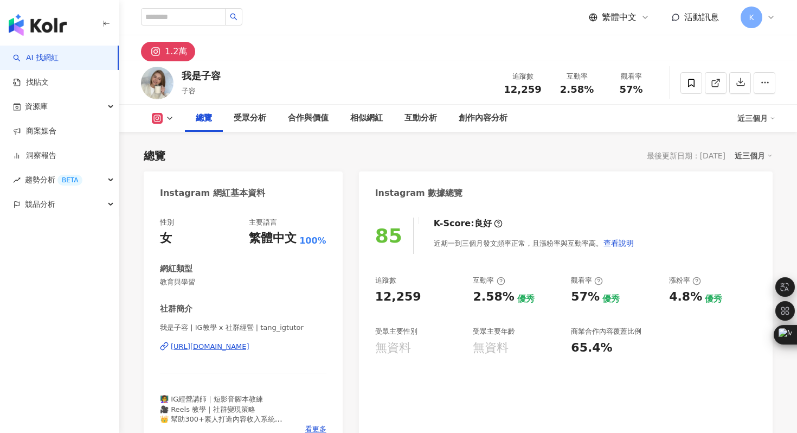
click at [250, 342] on div "[URL][DOMAIN_NAME]" at bounding box center [210, 347] width 79 height 10
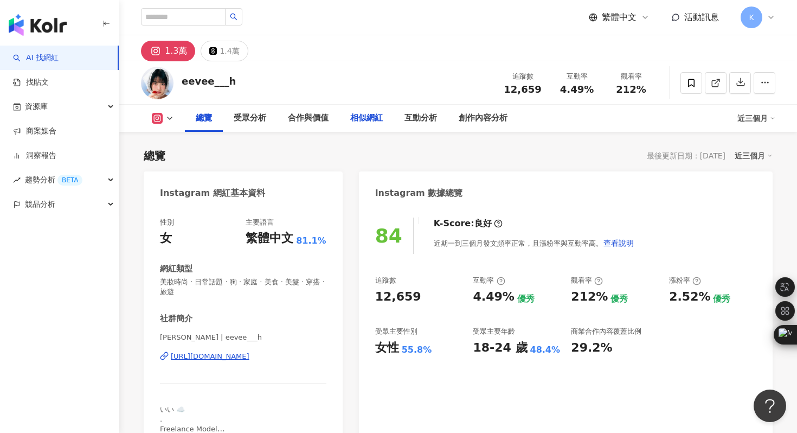
click at [362, 120] on div "相似網紅" at bounding box center [366, 118] width 33 height 13
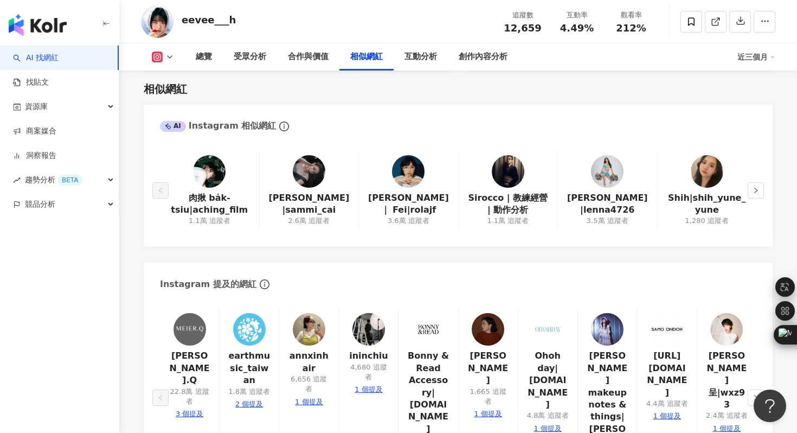
click at [411, 177] on img at bounding box center [408, 171] width 33 height 33
click at [314, 177] on img at bounding box center [309, 171] width 33 height 33
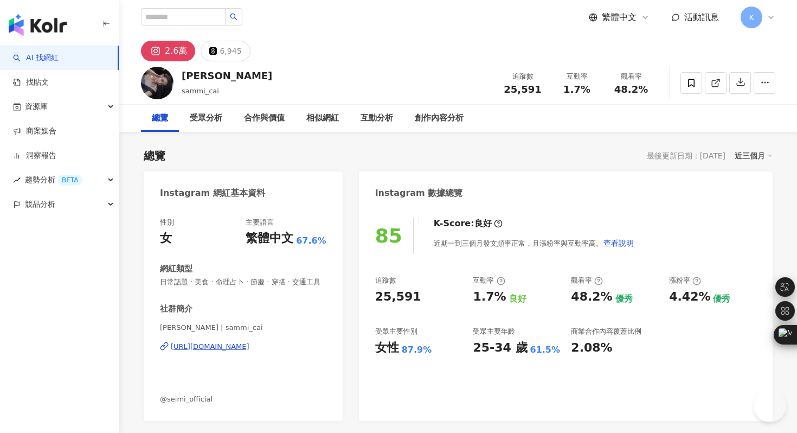
scroll to position [5, 0]
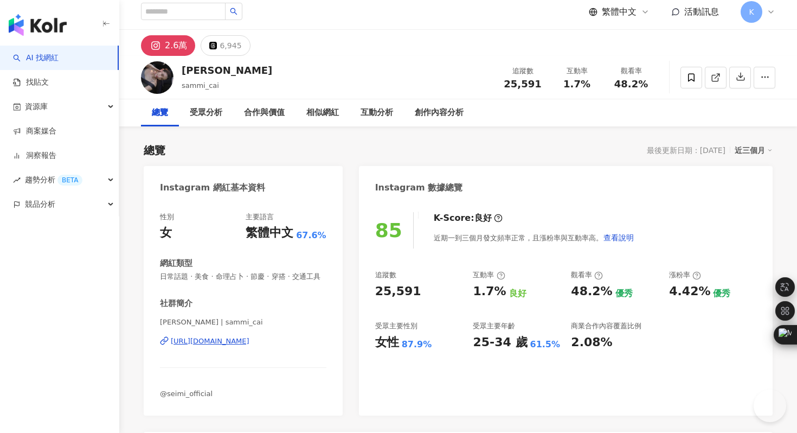
click at [224, 342] on div "[URL][DOMAIN_NAME]" at bounding box center [210, 341] width 79 height 10
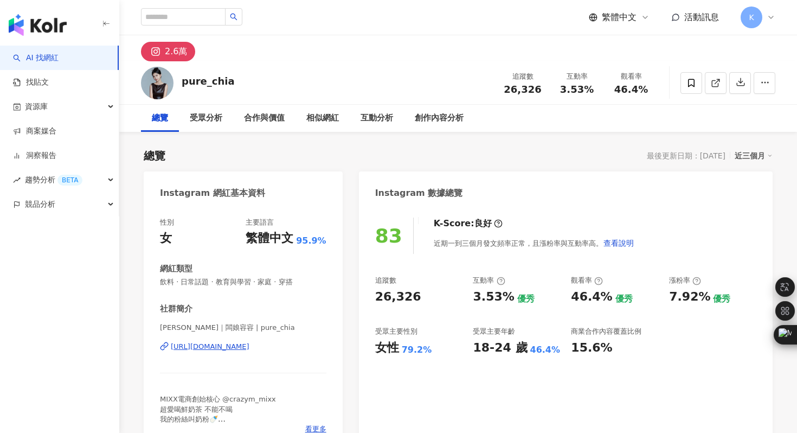
click at [250, 347] on div "https://www.instagram.com/pure_chia/" at bounding box center [210, 347] width 79 height 10
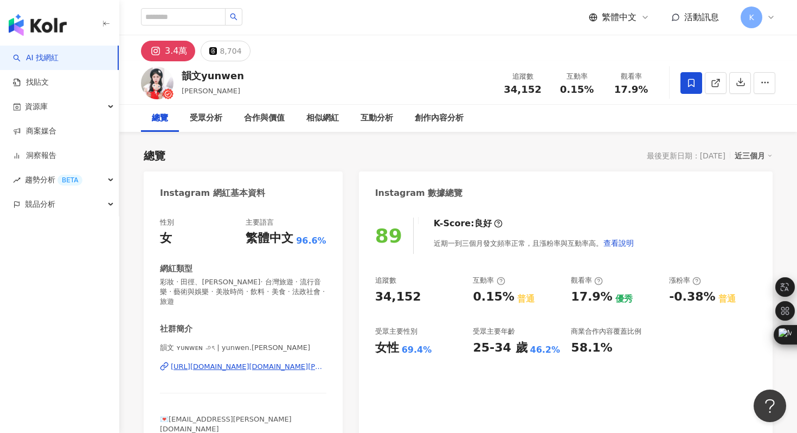
click at [240, 362] on div "https://www.instagram.com/yunwen.chen/" at bounding box center [249, 367] width 156 height 10
click at [200, 18] on input "search" at bounding box center [183, 16] width 85 height 17
paste input "**********"
type input "**********"
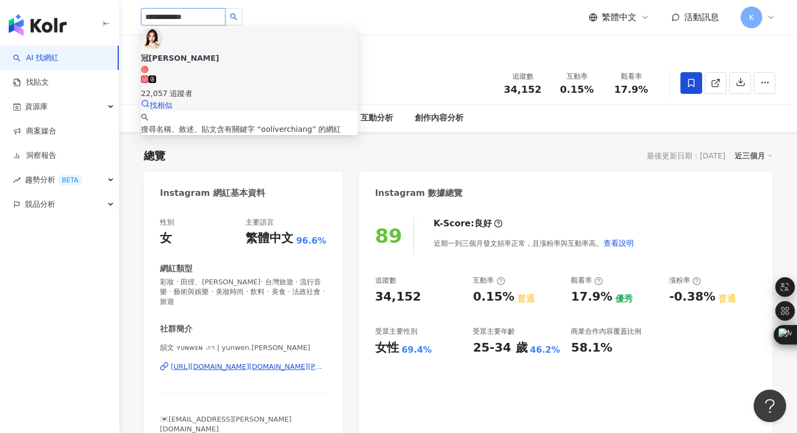
click at [163, 47] on img at bounding box center [152, 39] width 22 height 22
